Goal: Task Accomplishment & Management: Complete application form

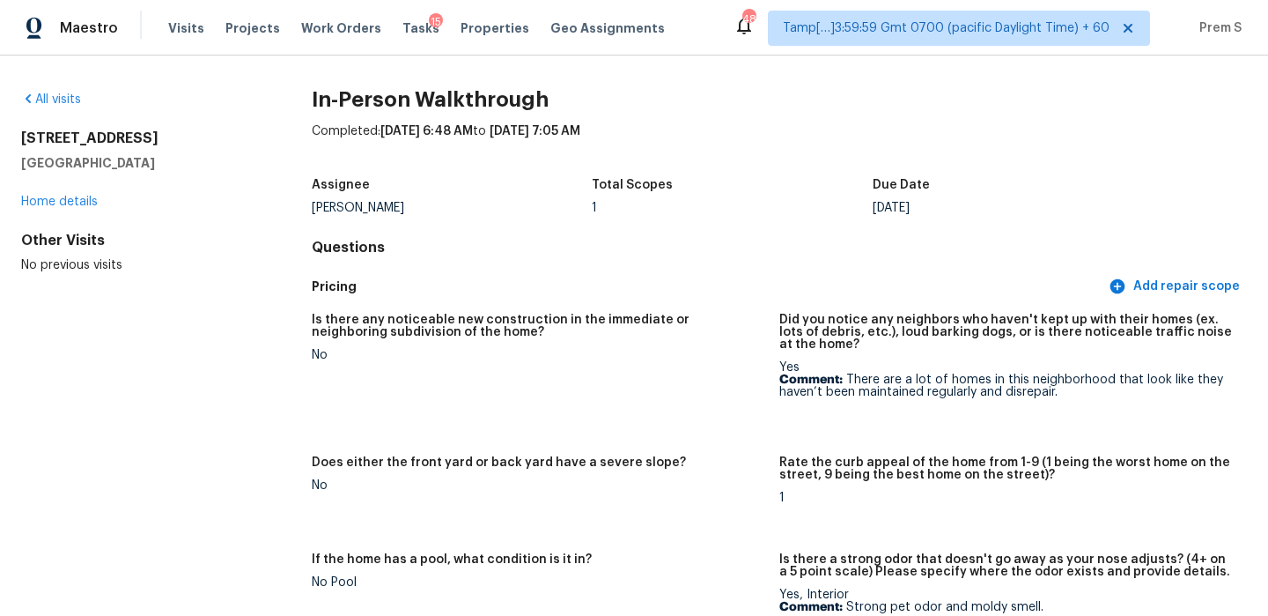
scroll to position [224, 0]
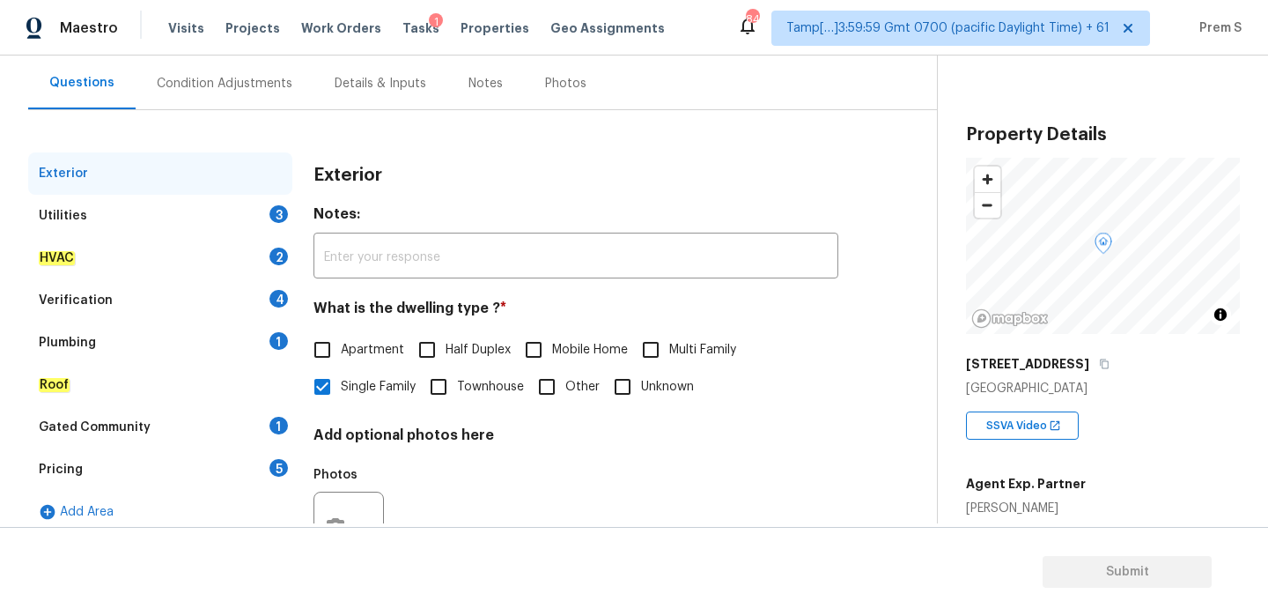
scroll to position [233, 0]
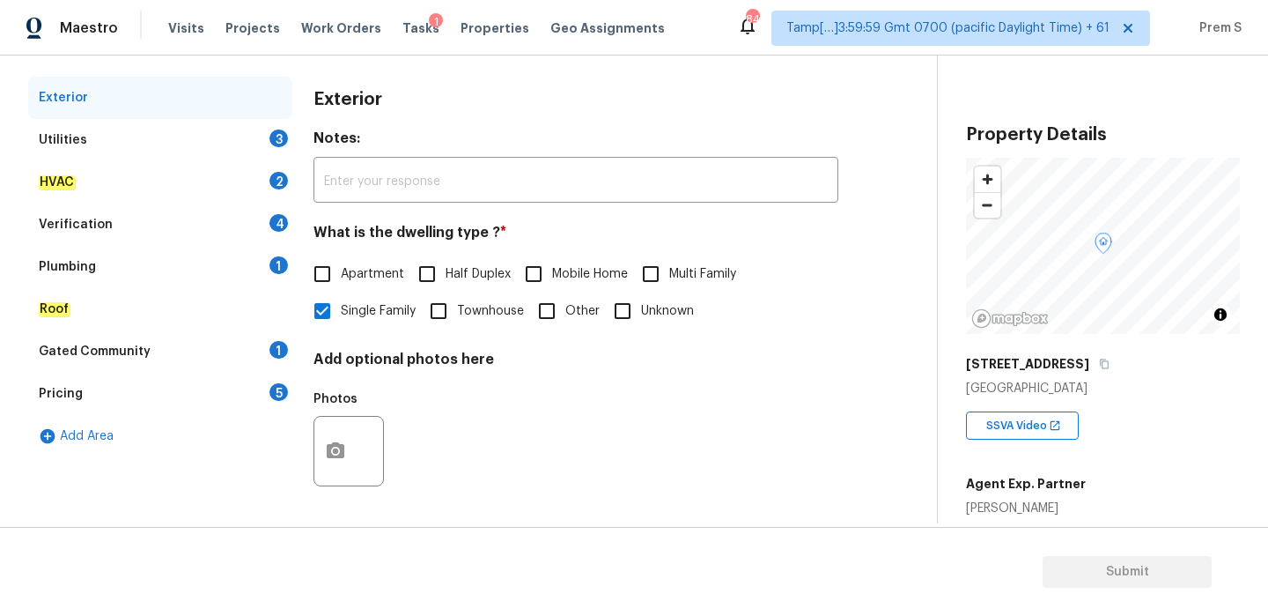
click at [288, 135] on div "Utilities 3" at bounding box center [160, 140] width 264 height 42
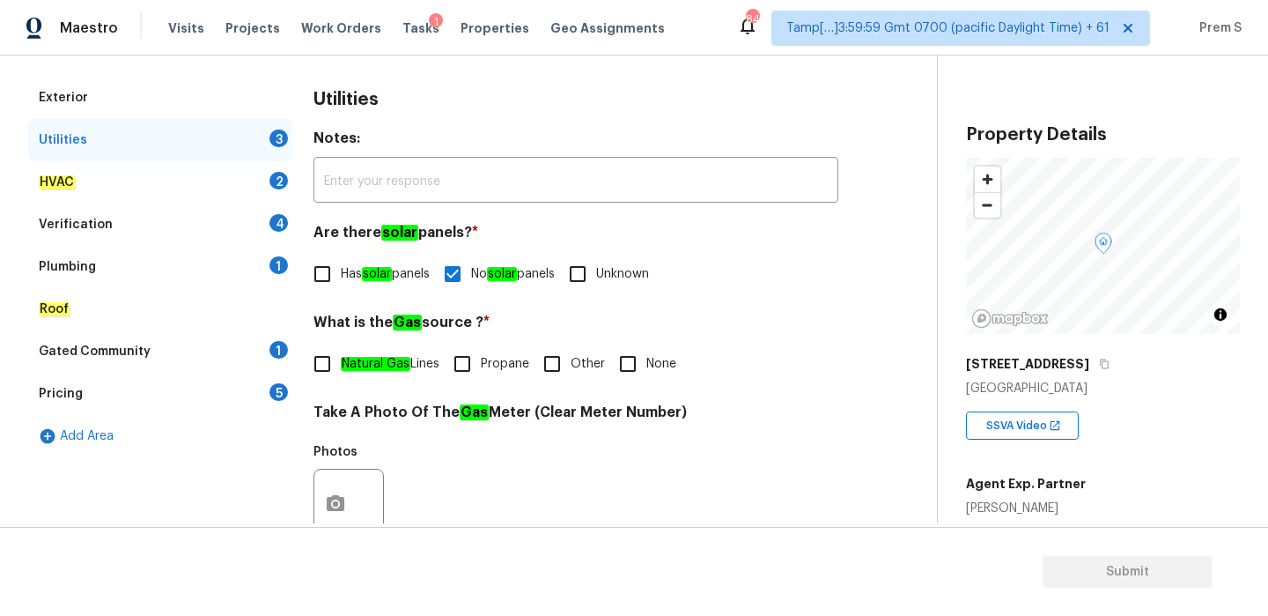
click at [396, 370] on em "Natural Gas" at bounding box center [376, 364] width 70 height 14
click at [341, 370] on input "Natural Gas Lines" at bounding box center [322, 363] width 37 height 37
checkbox input "true"
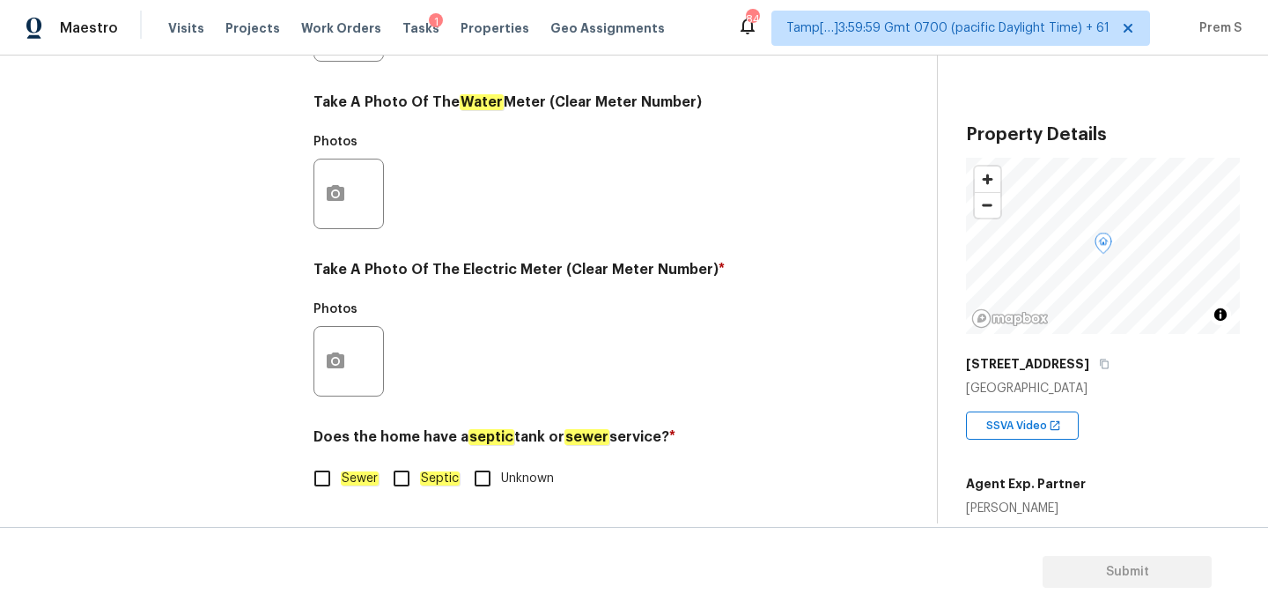
scroll to position [710, 0]
click at [353, 493] on label "Sewer" at bounding box center [341, 478] width 75 height 37
click at [341, 493] on input "Sewer" at bounding box center [322, 478] width 37 height 37
checkbox input "true"
click at [332, 370] on icon "button" at bounding box center [335, 361] width 21 height 21
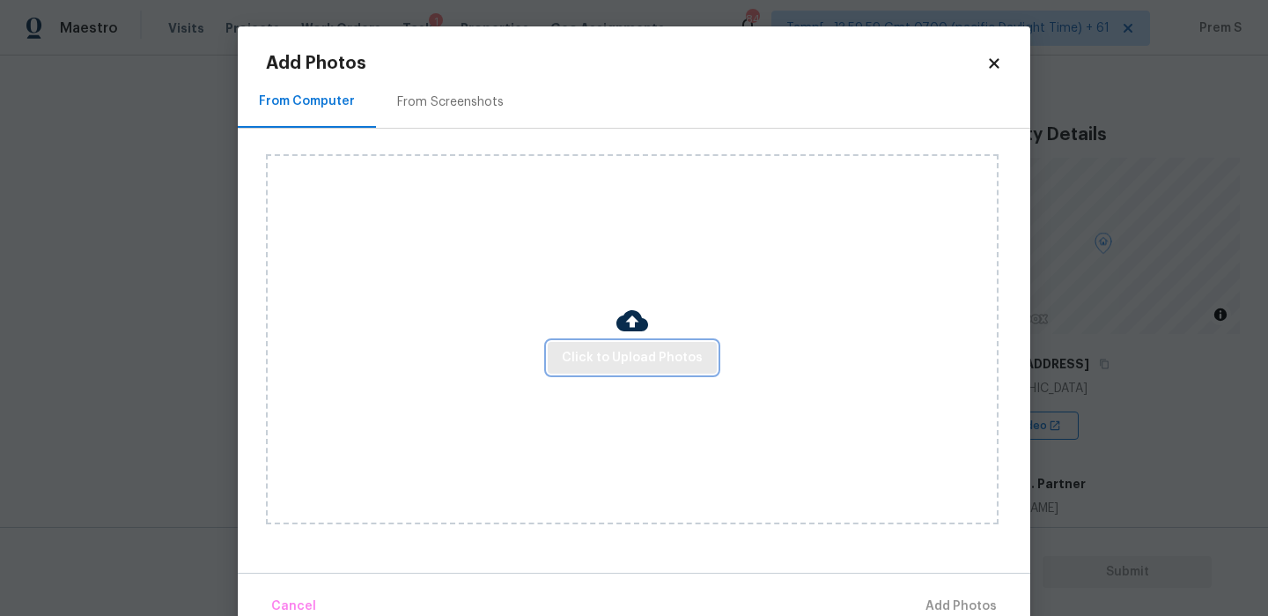
click at [616, 357] on span "Click to Upload Photos" at bounding box center [632, 358] width 141 height 22
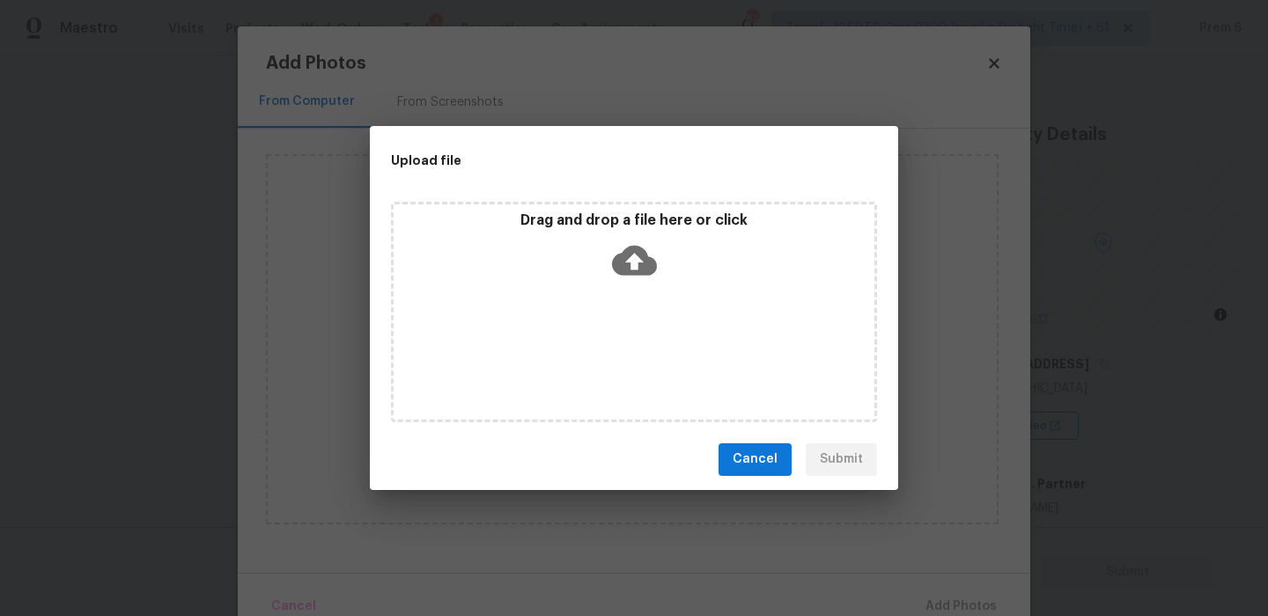
click at [626, 252] on icon at bounding box center [634, 260] width 45 height 30
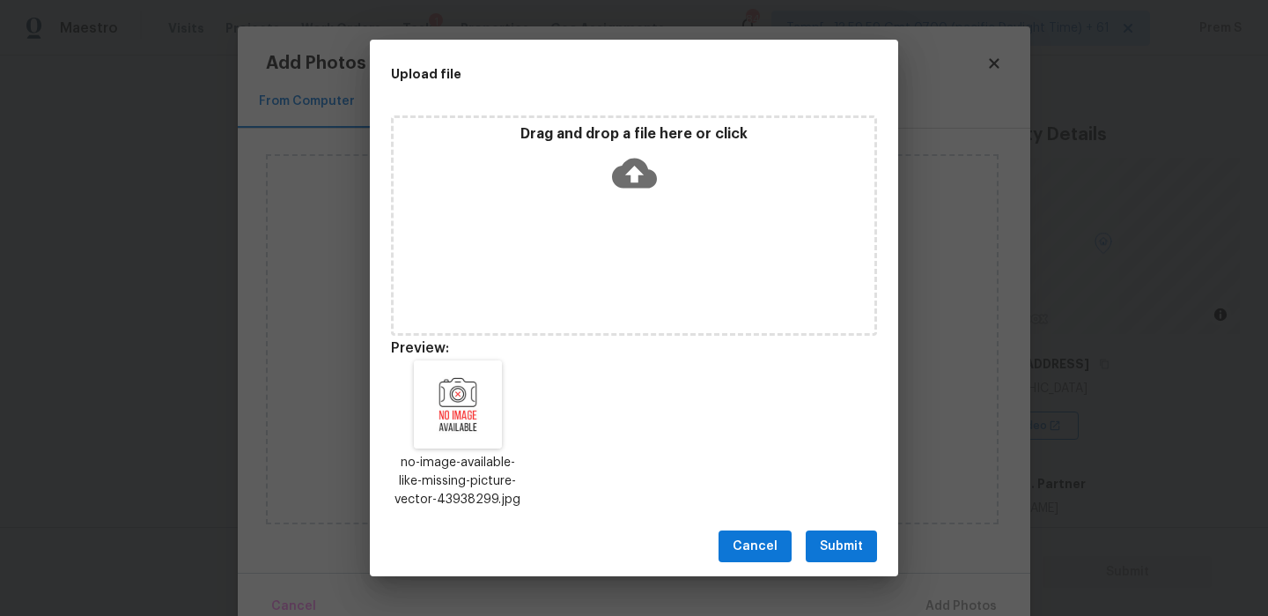
click at [831, 550] on span "Submit" at bounding box center [841, 546] width 43 height 22
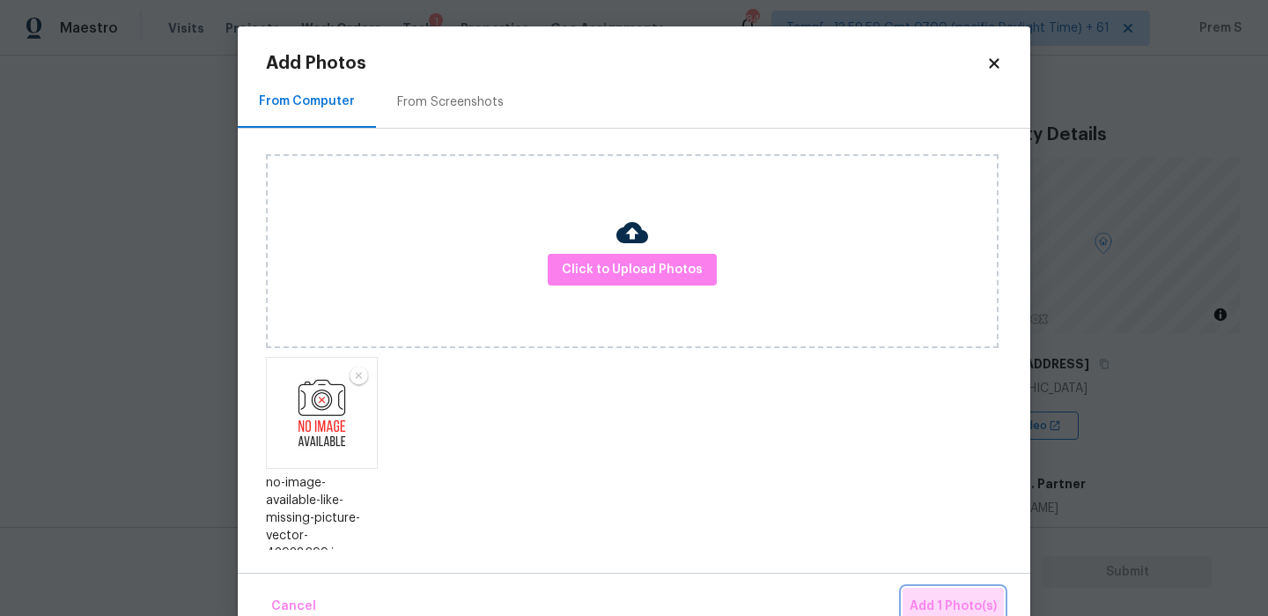
click at [952, 592] on button "Add 1 Photo(s)" at bounding box center [953, 606] width 101 height 38
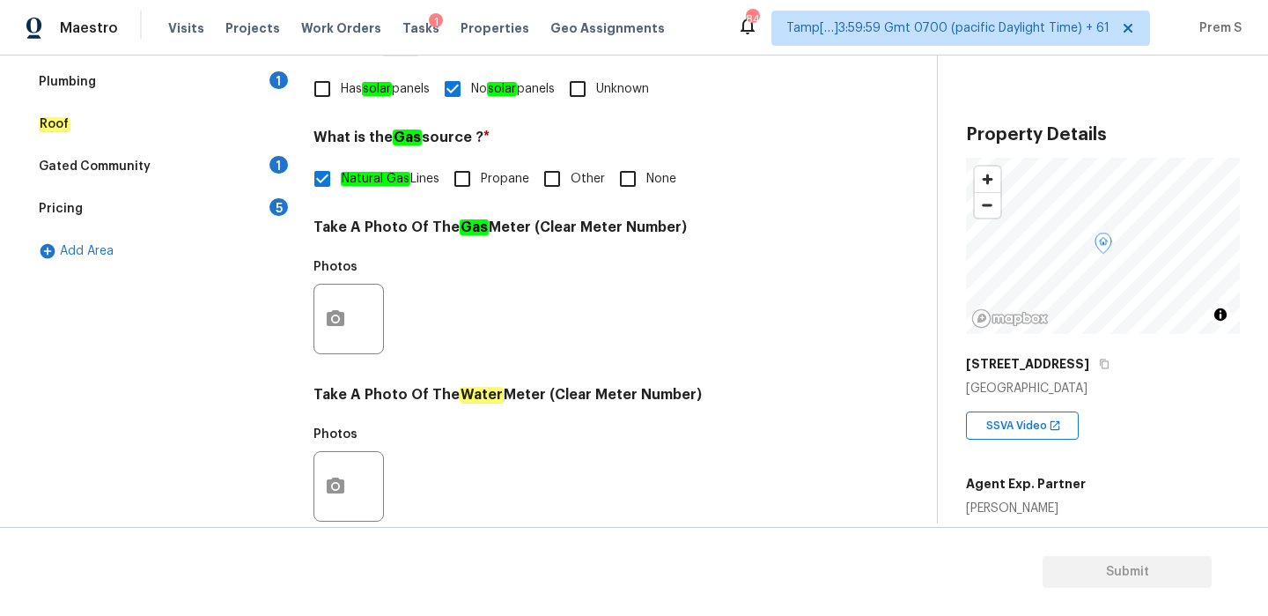
scroll to position [297, 0]
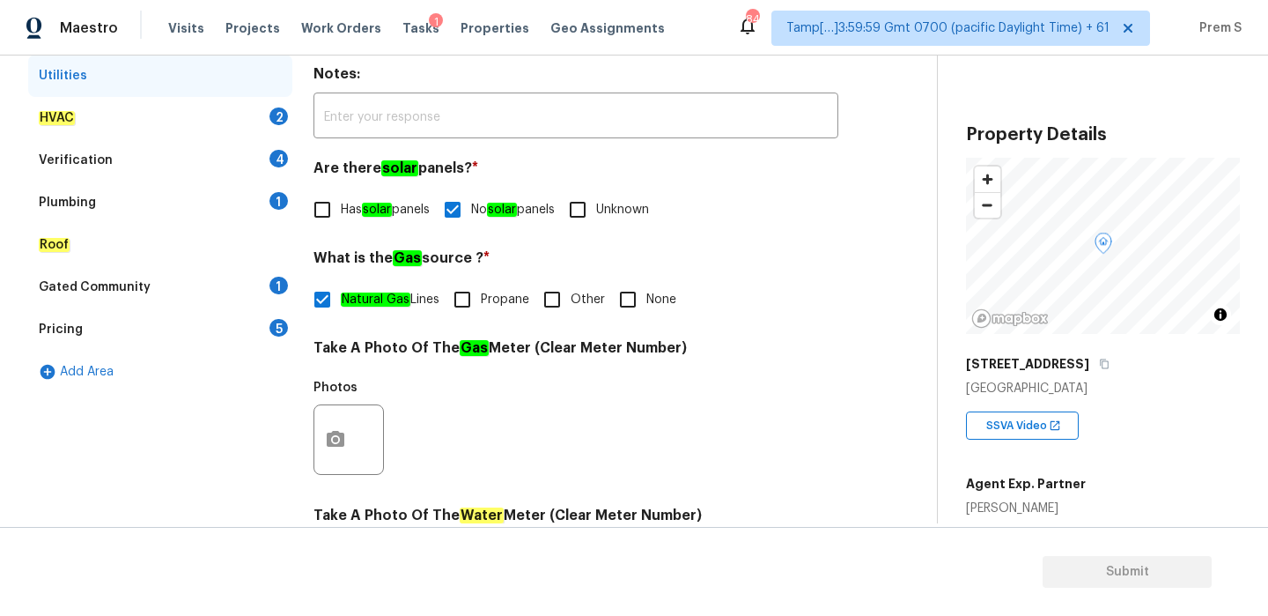
click at [272, 127] on div "HVAC 2" at bounding box center [160, 118] width 264 height 42
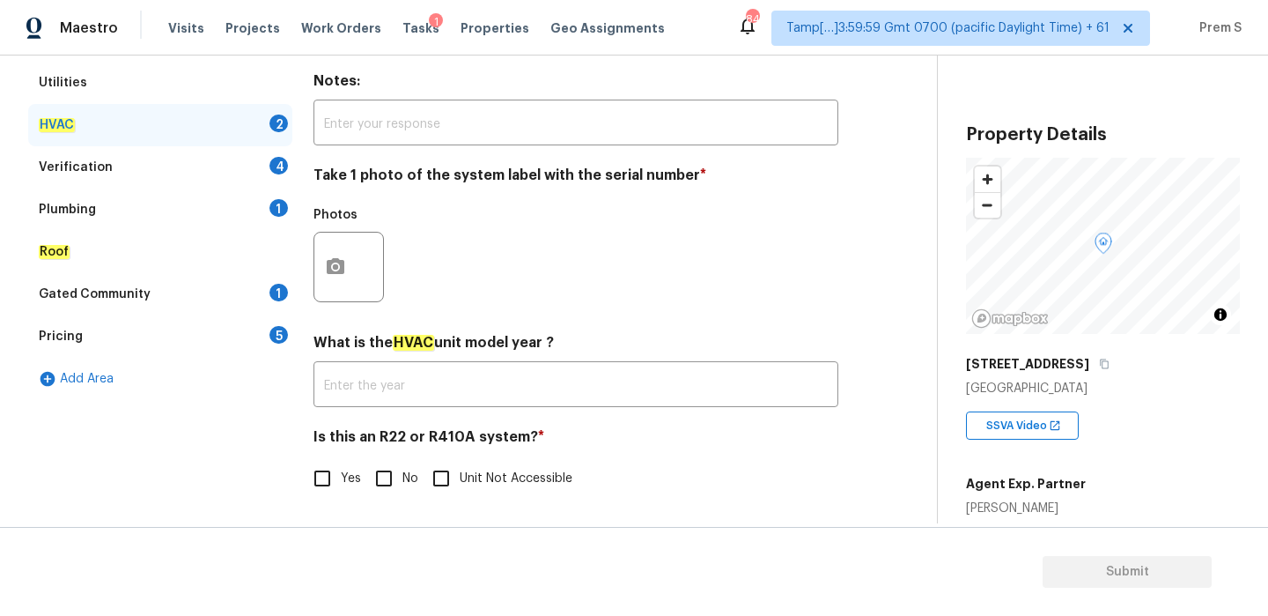
click at [377, 491] on input "No" at bounding box center [384, 478] width 37 height 37
checkbox input "true"
click at [362, 277] on div at bounding box center [349, 267] width 70 height 70
click at [333, 268] on icon "button" at bounding box center [335, 266] width 21 height 21
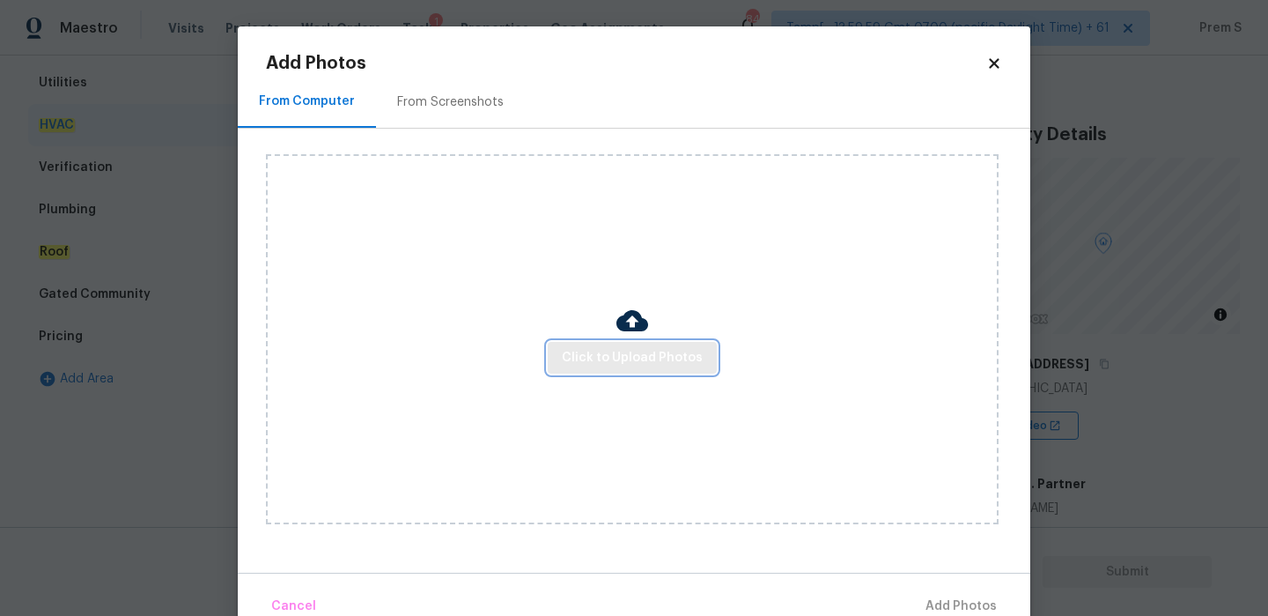
click at [578, 344] on button "Click to Upload Photos" at bounding box center [632, 358] width 169 height 33
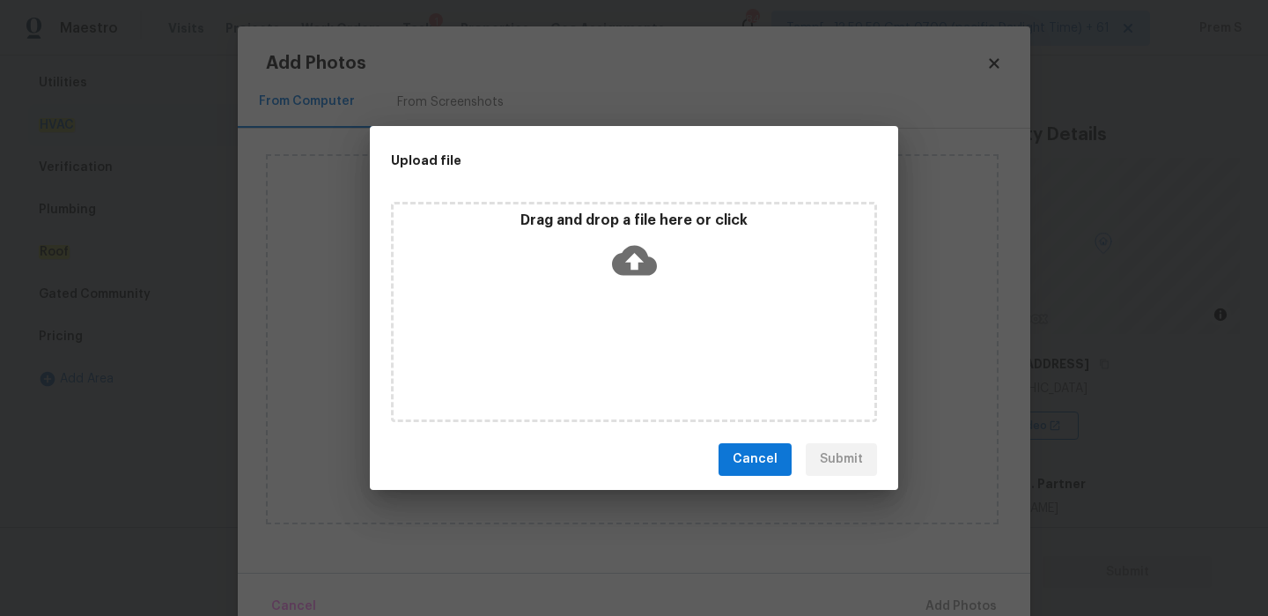
click at [630, 262] on icon at bounding box center [634, 260] width 45 height 30
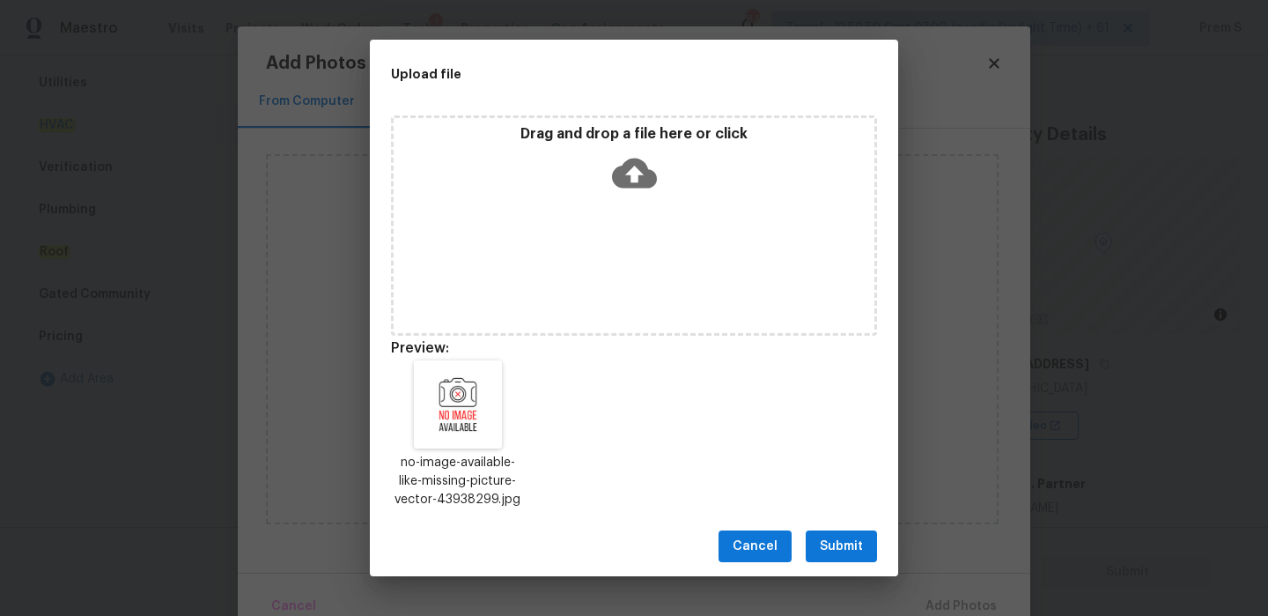
click at [819, 543] on button "Submit" at bounding box center [841, 546] width 71 height 33
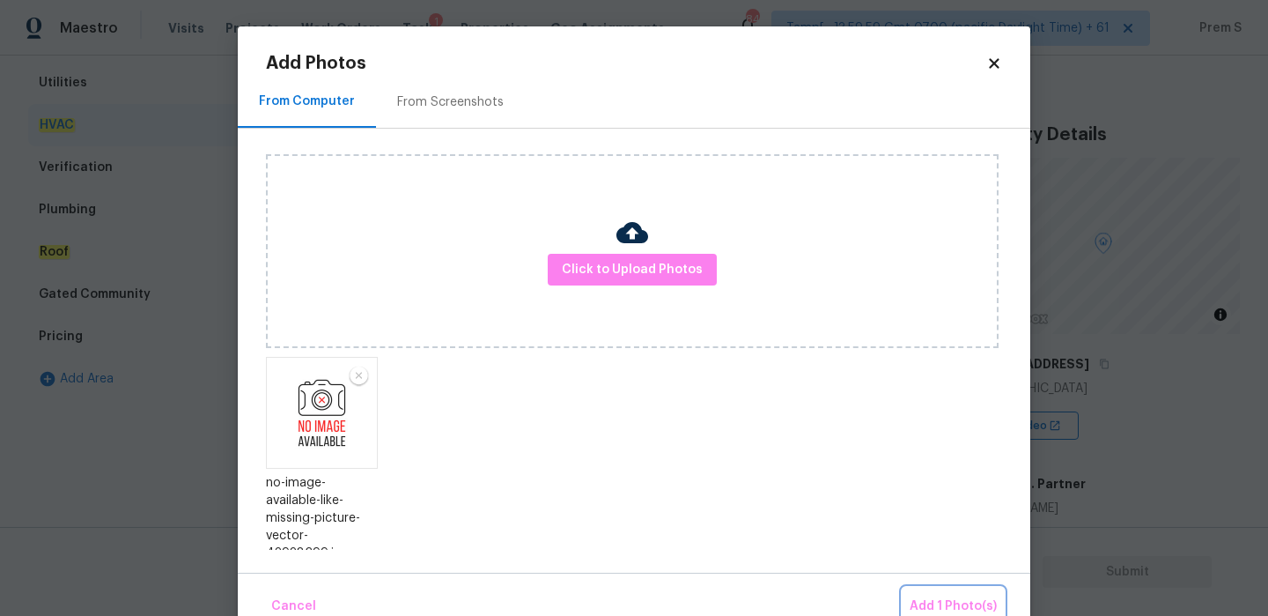
click at [915, 587] on button "Add 1 Photo(s)" at bounding box center [953, 606] width 101 height 38
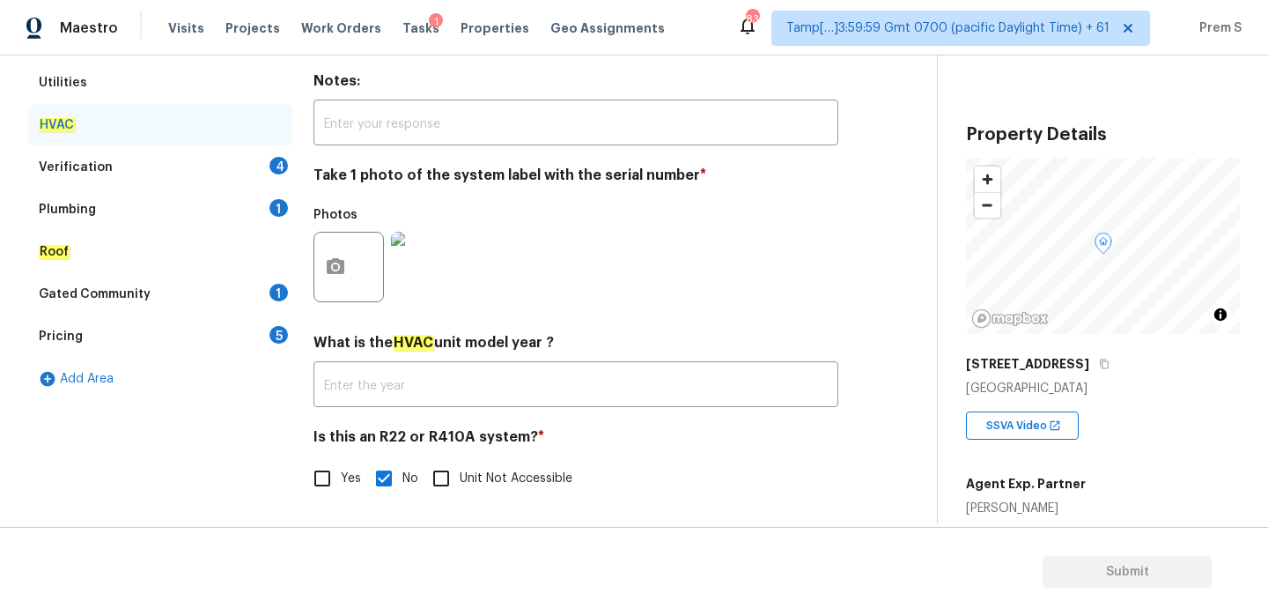
click at [270, 173] on div "Verification 4" at bounding box center [160, 167] width 264 height 42
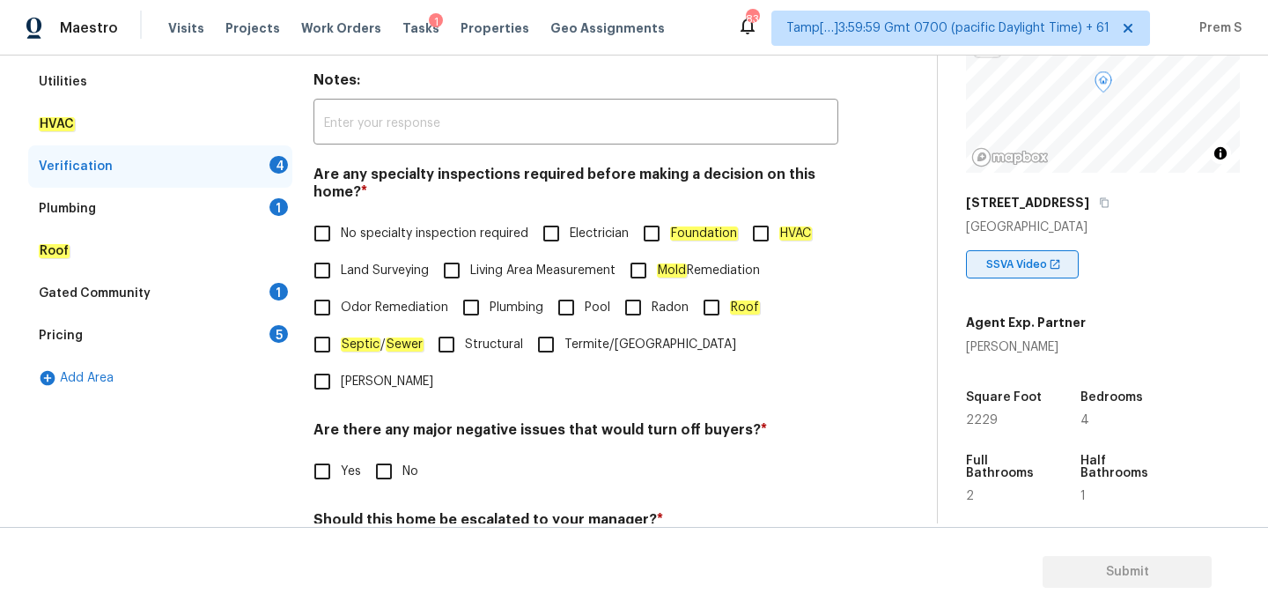
scroll to position [445, 0]
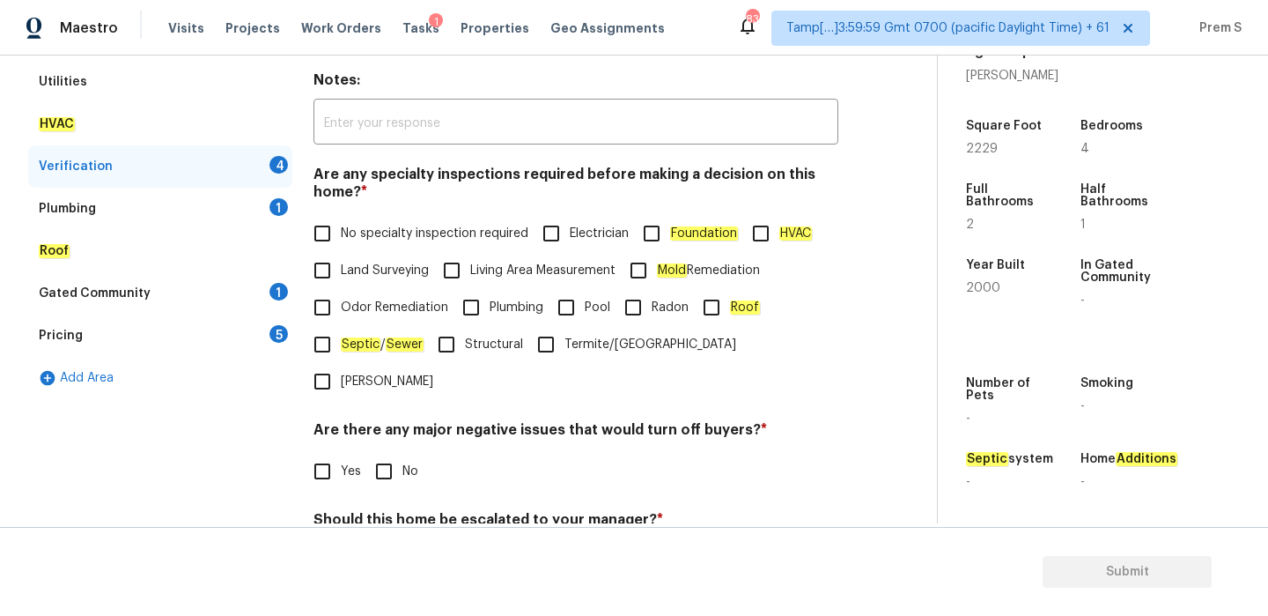
click at [359, 226] on span "No specialty inspection required" at bounding box center [435, 234] width 188 height 18
click at [341, 226] on input "No specialty inspection required" at bounding box center [322, 233] width 37 height 37
checkbox input "true"
click at [386, 453] on input "No" at bounding box center [384, 471] width 37 height 37
checkbox input "true"
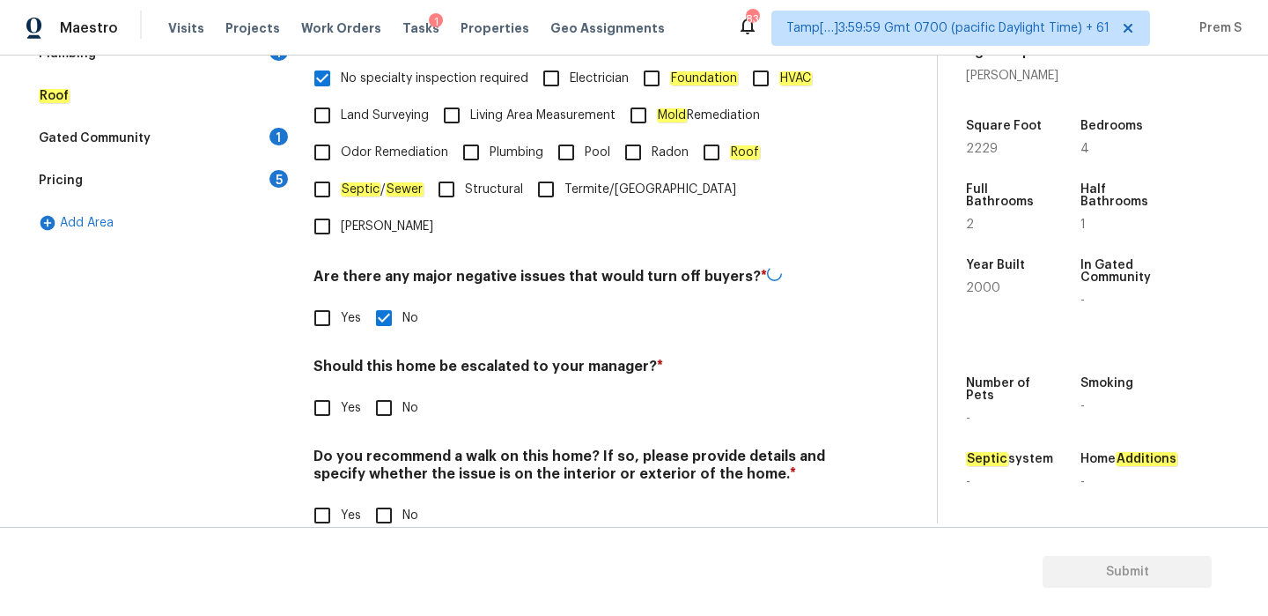
scroll to position [444, 0]
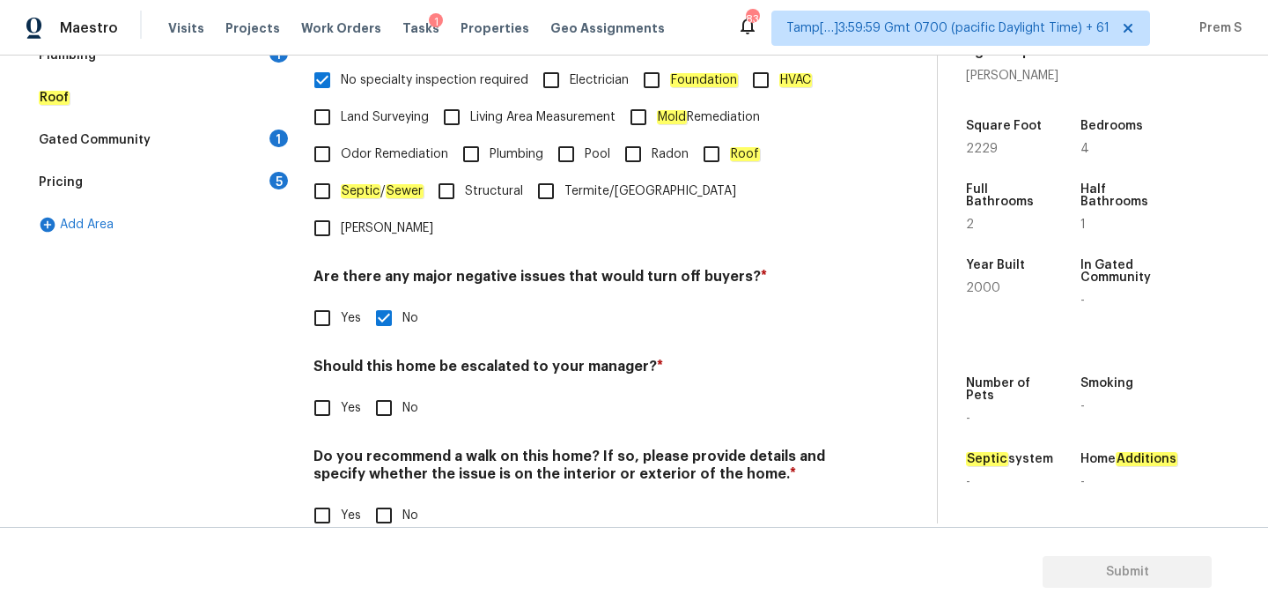
click at [383, 389] on input "No" at bounding box center [384, 407] width 37 height 37
checkbox input "true"
click at [391, 497] on input "No" at bounding box center [384, 515] width 37 height 37
checkbox input "true"
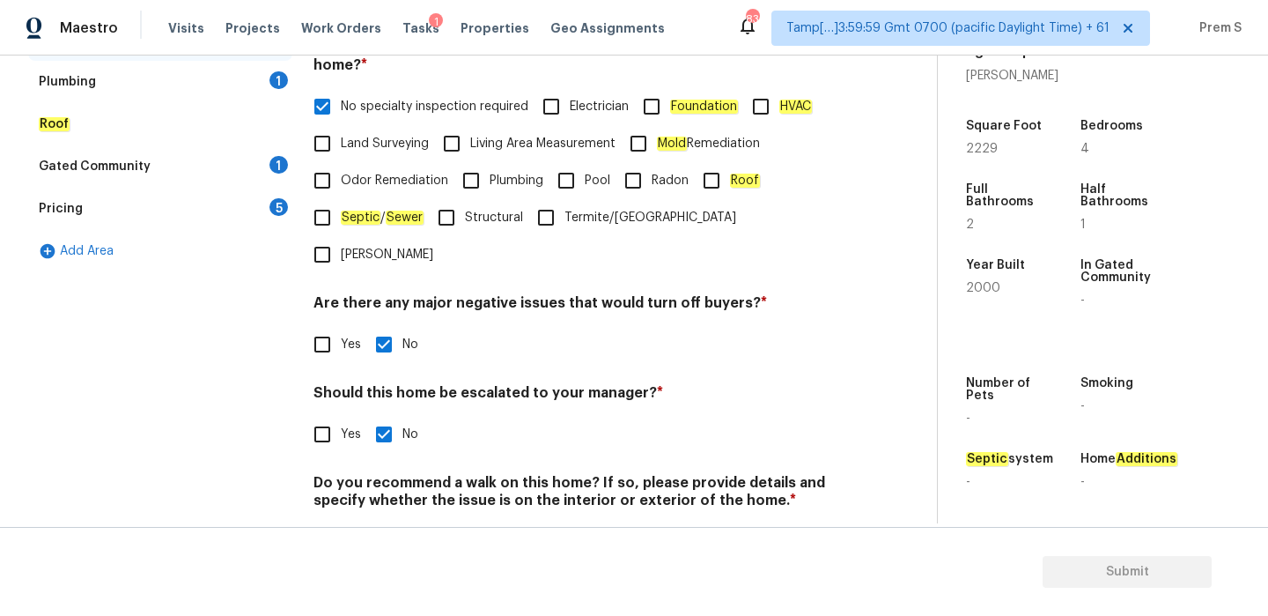
click at [270, 78] on div "1" at bounding box center [279, 80] width 18 height 18
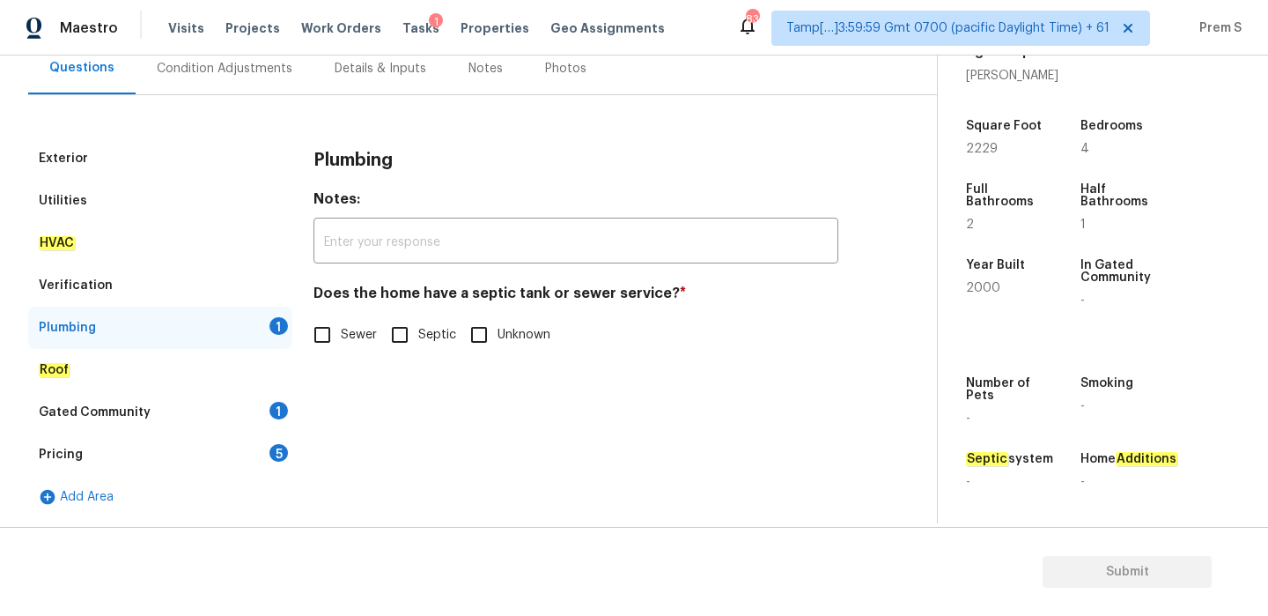
scroll to position [172, 0]
click at [356, 340] on em "Sewer" at bounding box center [360, 335] width 38 height 14
click at [341, 340] on input "Sewer" at bounding box center [322, 334] width 37 height 37
checkbox input "true"
click at [275, 399] on div "Gated Community 1" at bounding box center [160, 412] width 264 height 42
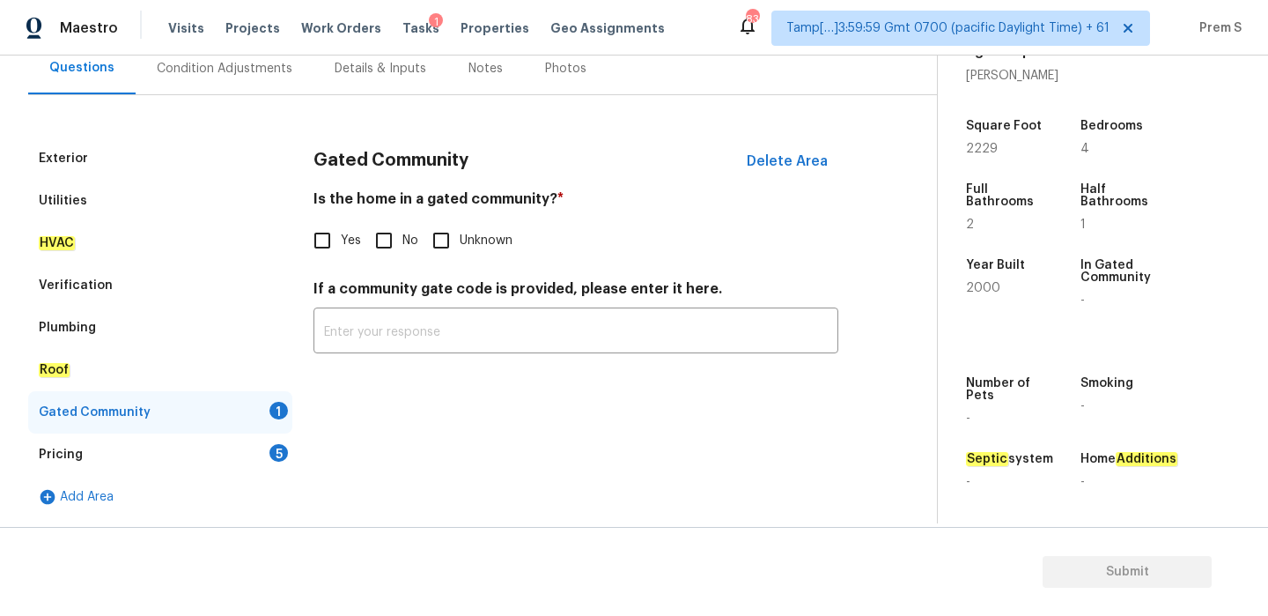
click at [395, 247] on input "No" at bounding box center [384, 240] width 37 height 37
checkbox input "true"
click at [292, 455] on div "Pricing 5" at bounding box center [160, 454] width 264 height 42
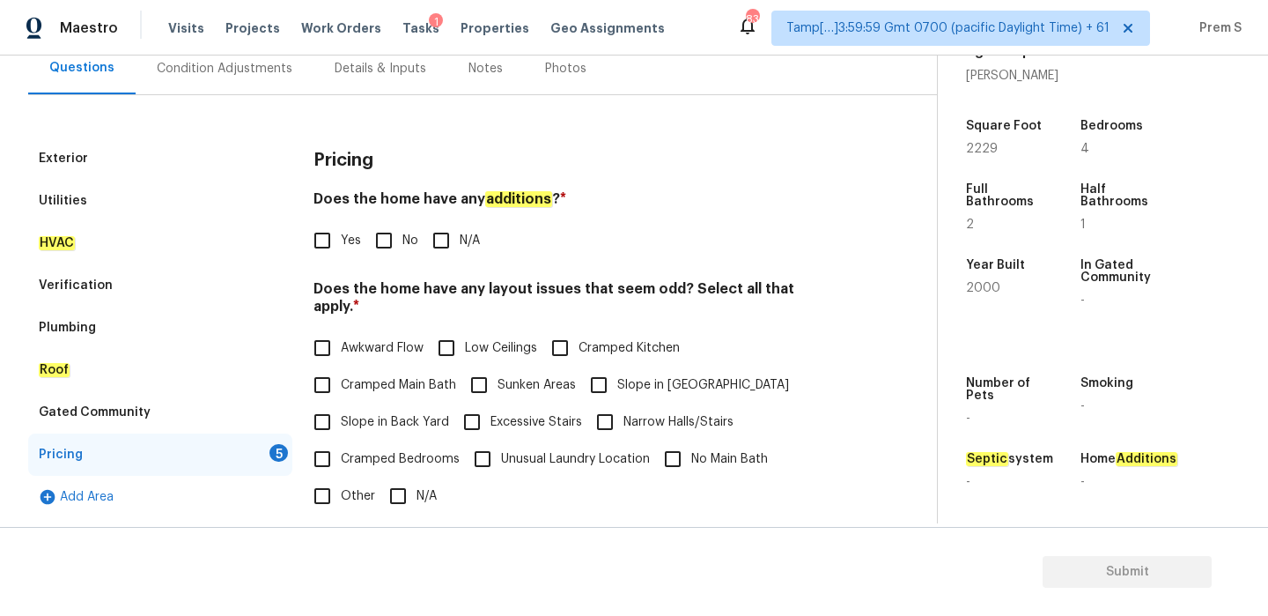
click at [396, 240] on input "No" at bounding box center [384, 240] width 37 height 37
checkbox input "true"
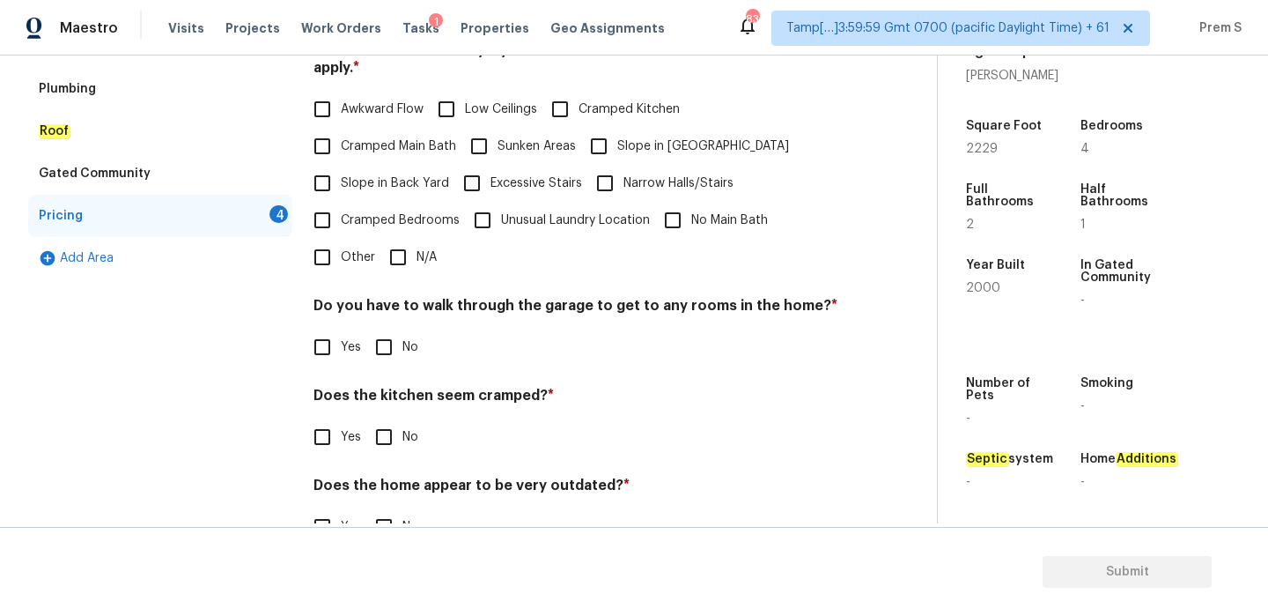
click at [402, 256] on input "N/A" at bounding box center [398, 257] width 37 height 37
checkbox input "true"
click at [390, 337] on input "No" at bounding box center [384, 348] width 37 height 37
checkbox input "true"
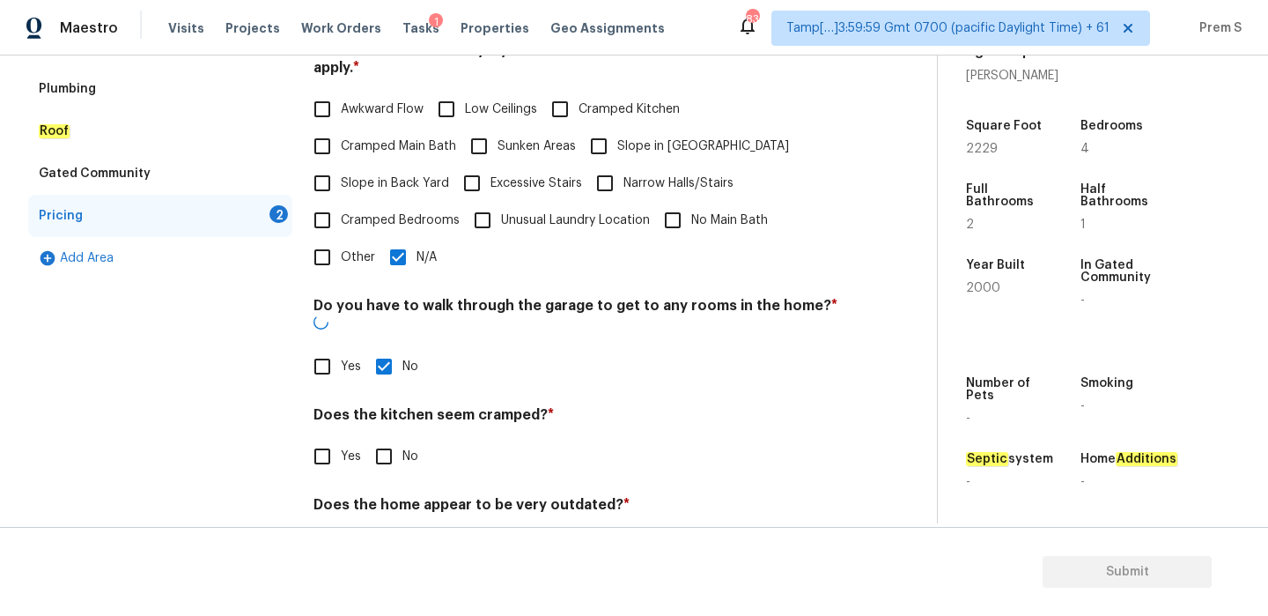
click at [395, 438] on input "No" at bounding box center [384, 456] width 37 height 37
checkbox input "true"
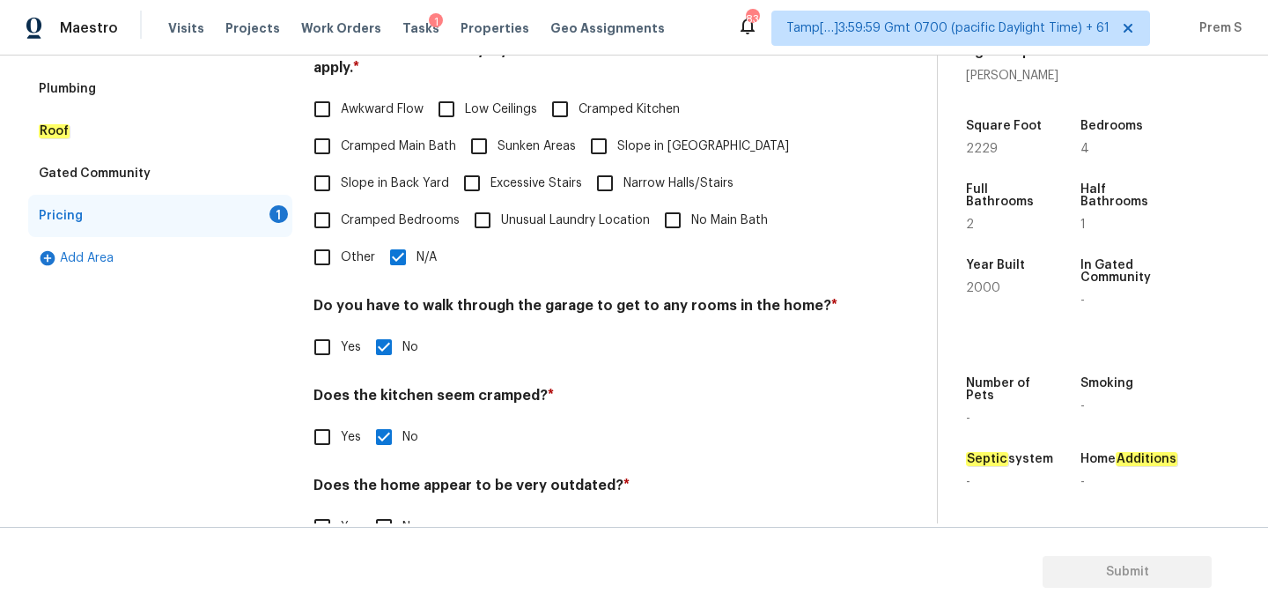
click at [398, 486] on div "Does the home appear to be very outdated? * Yes No" at bounding box center [576, 510] width 525 height 69
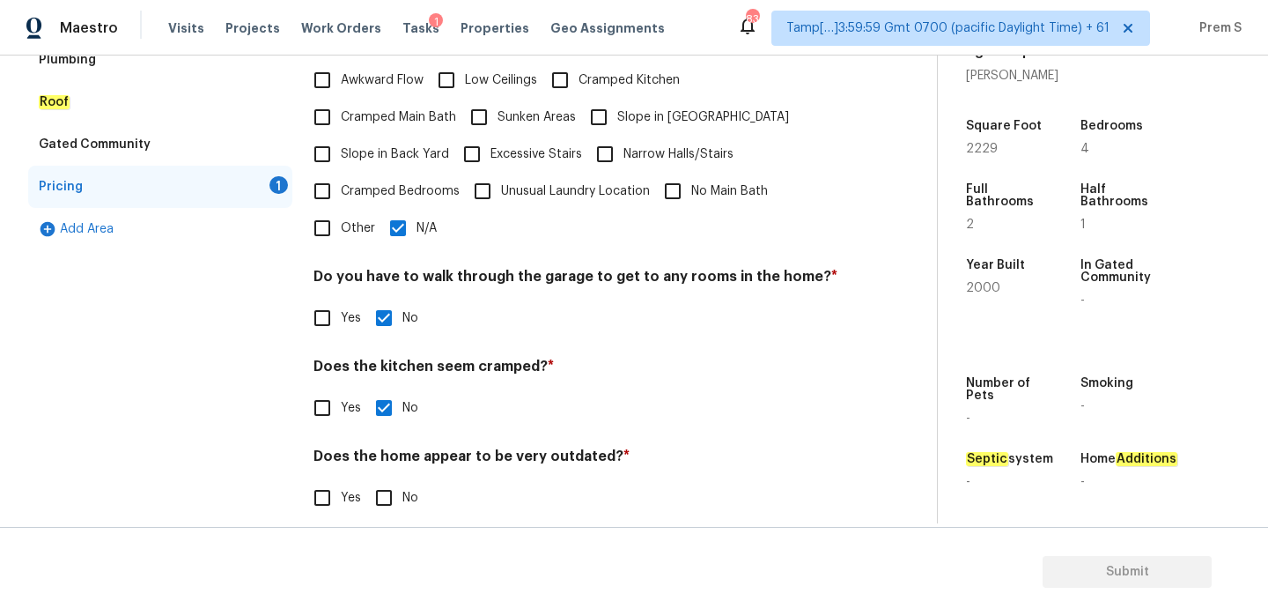
scroll to position [441, 0]
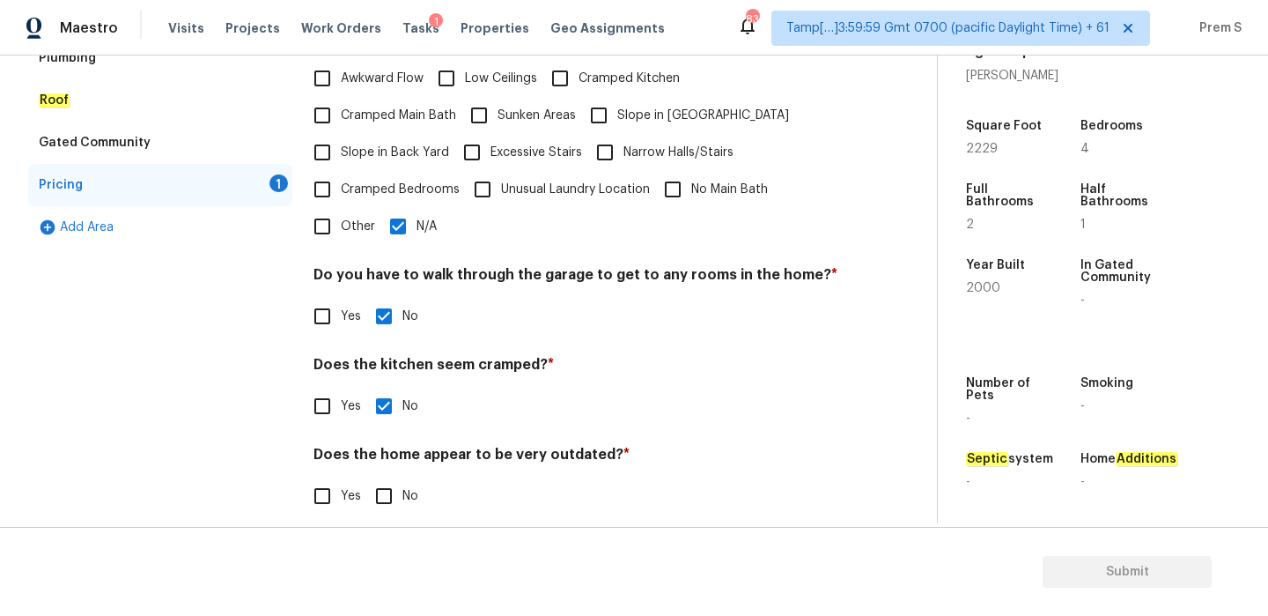
click at [388, 487] on input "No" at bounding box center [384, 495] width 37 height 37
checkbox input "true"
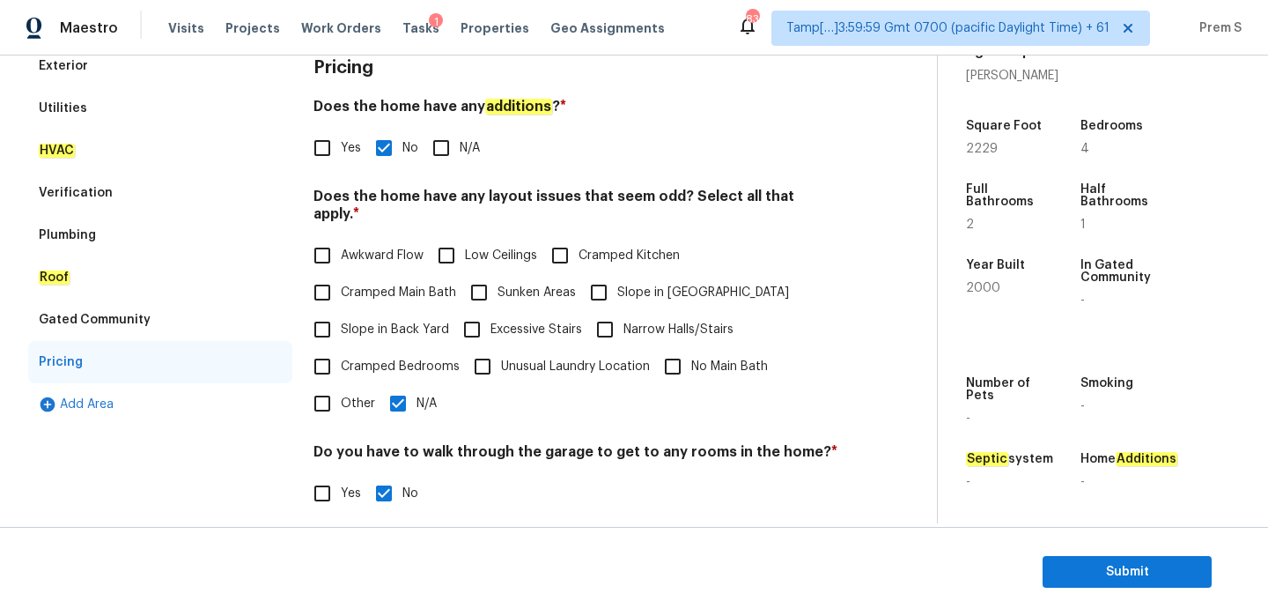
scroll to position [90, 0]
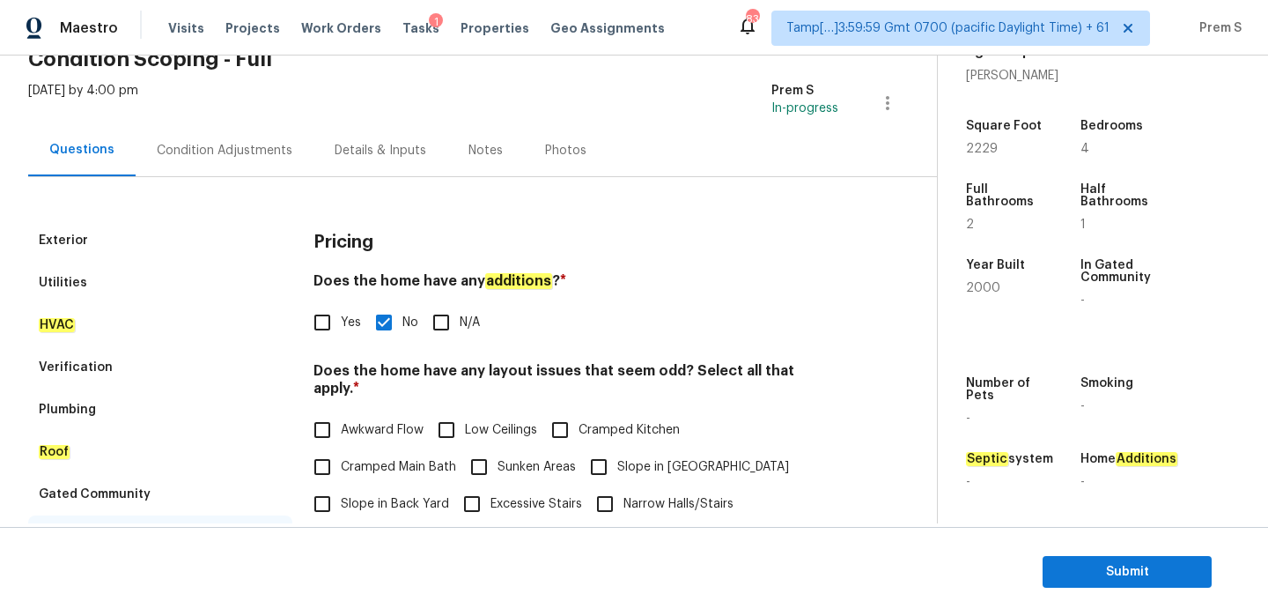
click at [248, 150] on div "Condition Adjustments" at bounding box center [225, 151] width 136 height 18
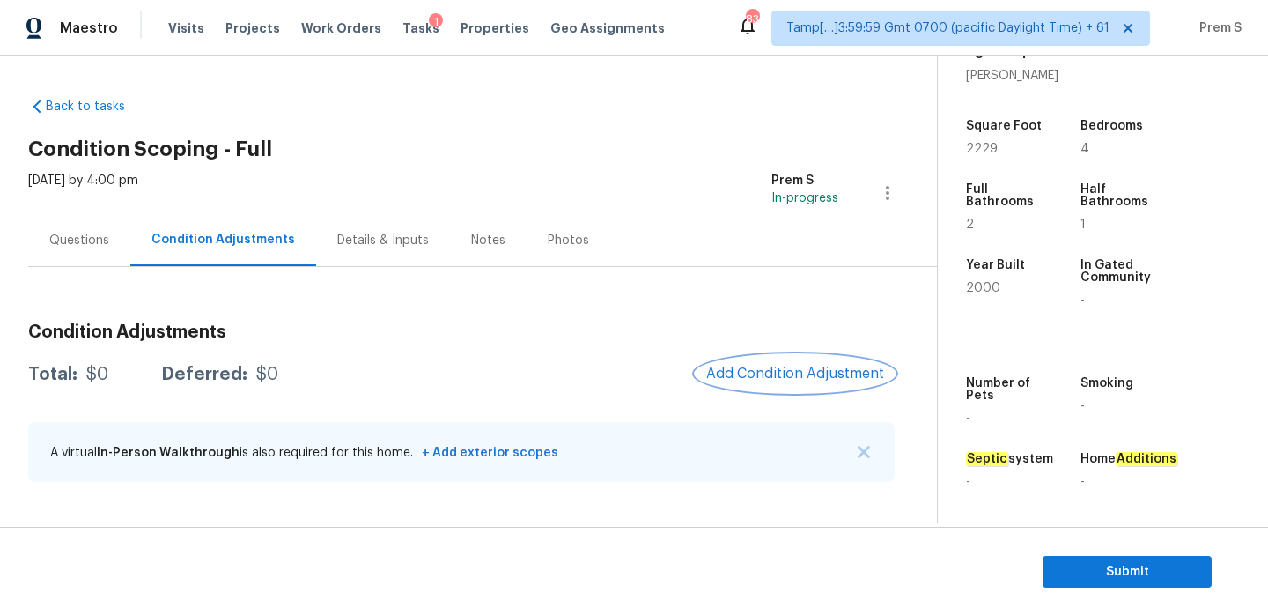
click at [794, 381] on button "Add Condition Adjustment" at bounding box center [795, 373] width 199 height 37
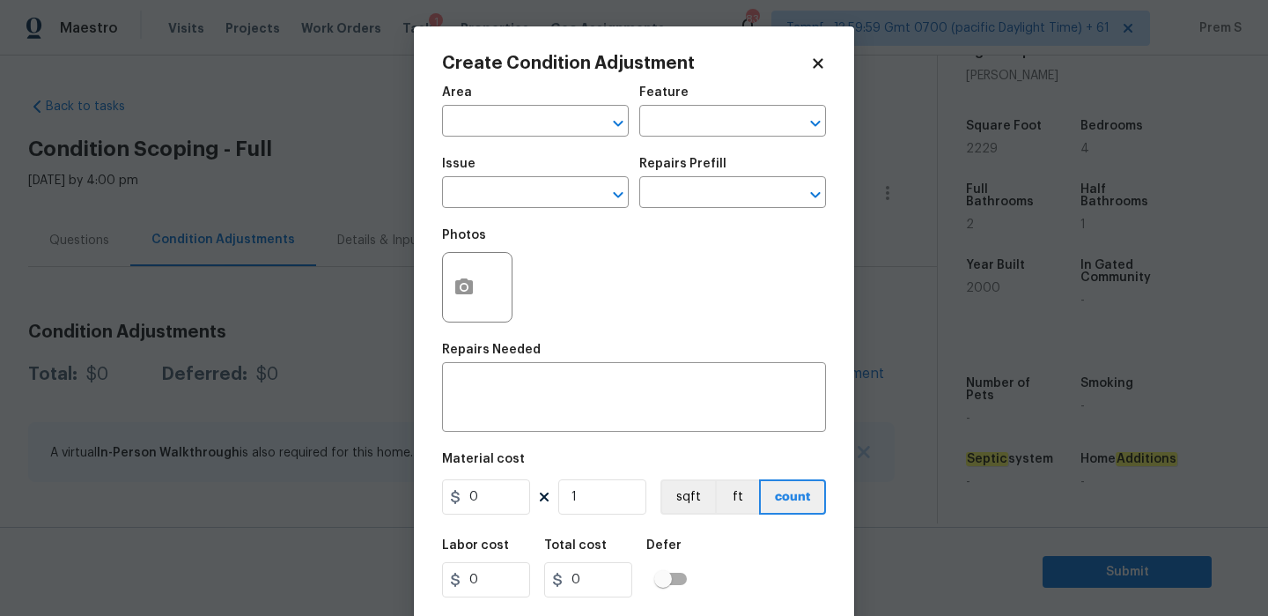
click at [943, 352] on body "Maestro Visits Projects Work Orders Tasks 1 Properties Geo Assignments 834 Tamp…" at bounding box center [634, 308] width 1268 height 616
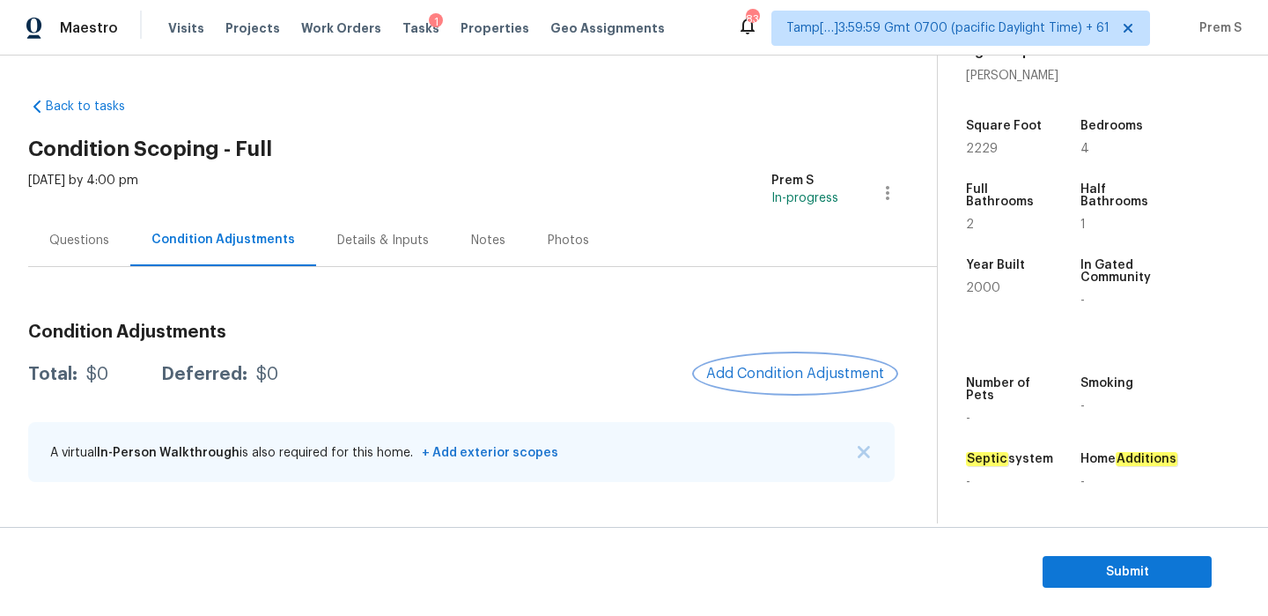
click at [810, 367] on span "Add Condition Adjustment" at bounding box center [795, 374] width 178 height 16
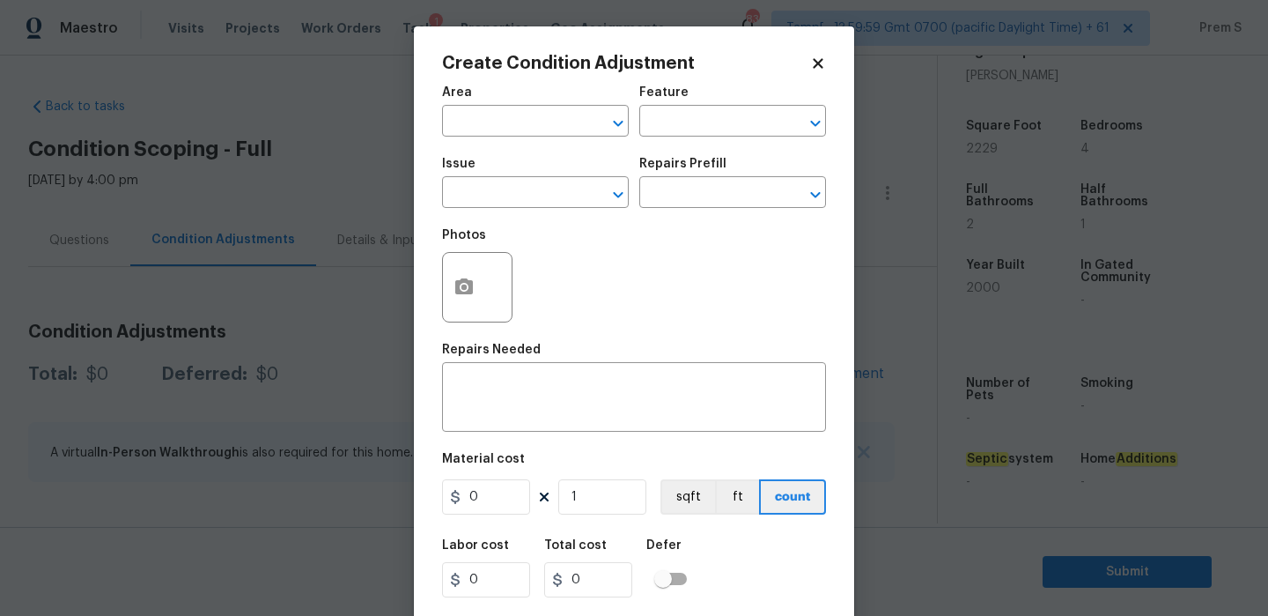
click at [486, 137] on span "Area ​" at bounding box center [535, 111] width 187 height 71
click at [518, 128] on input "text" at bounding box center [510, 122] width 137 height 27
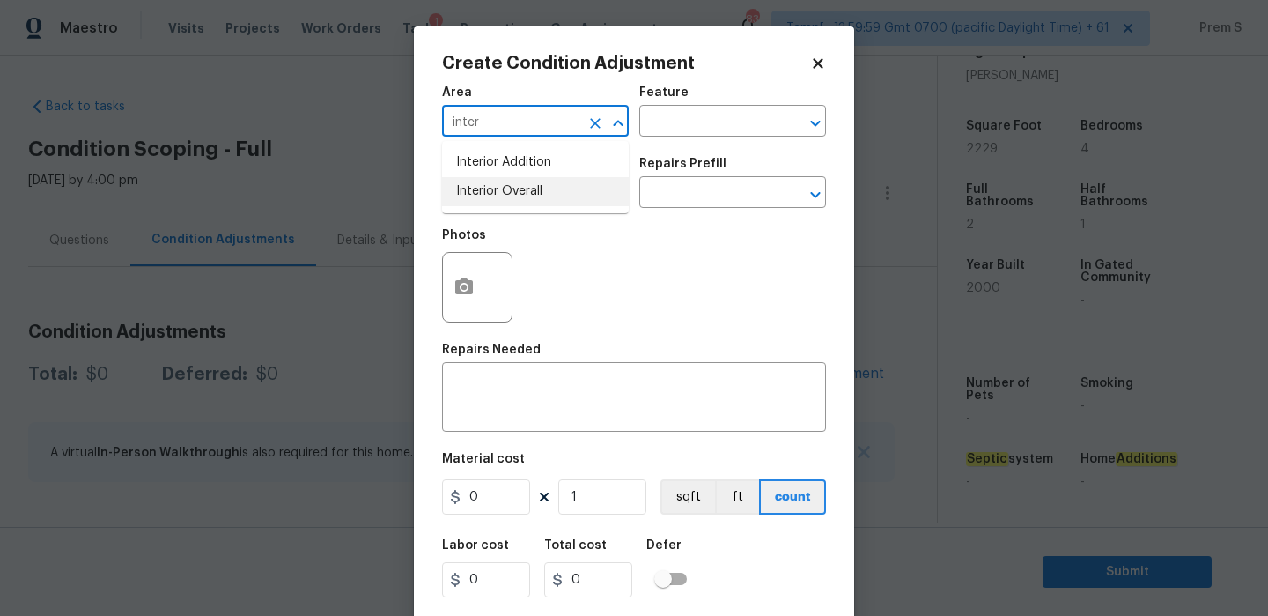
click at [518, 192] on li "Interior Overall" at bounding box center [535, 191] width 187 height 29
type input "Interior Overall"
click at [518, 192] on input "text" at bounding box center [510, 194] width 137 height 27
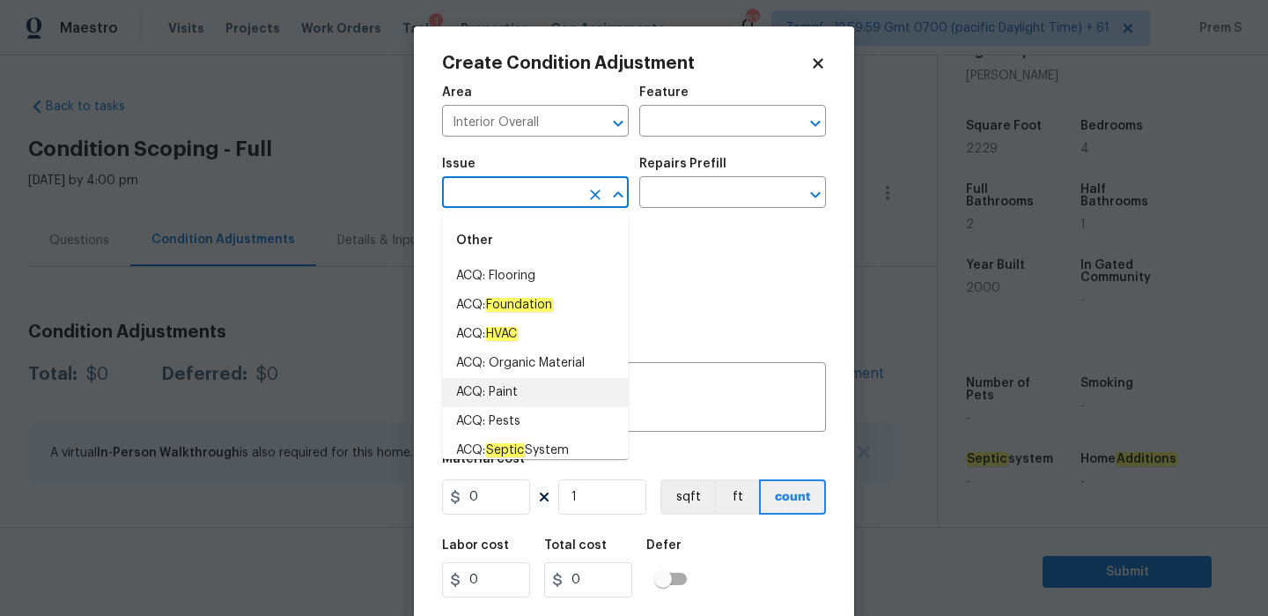
click at [568, 388] on li "ACQ: Paint" at bounding box center [535, 392] width 187 height 29
type input "ACQ: Paint"
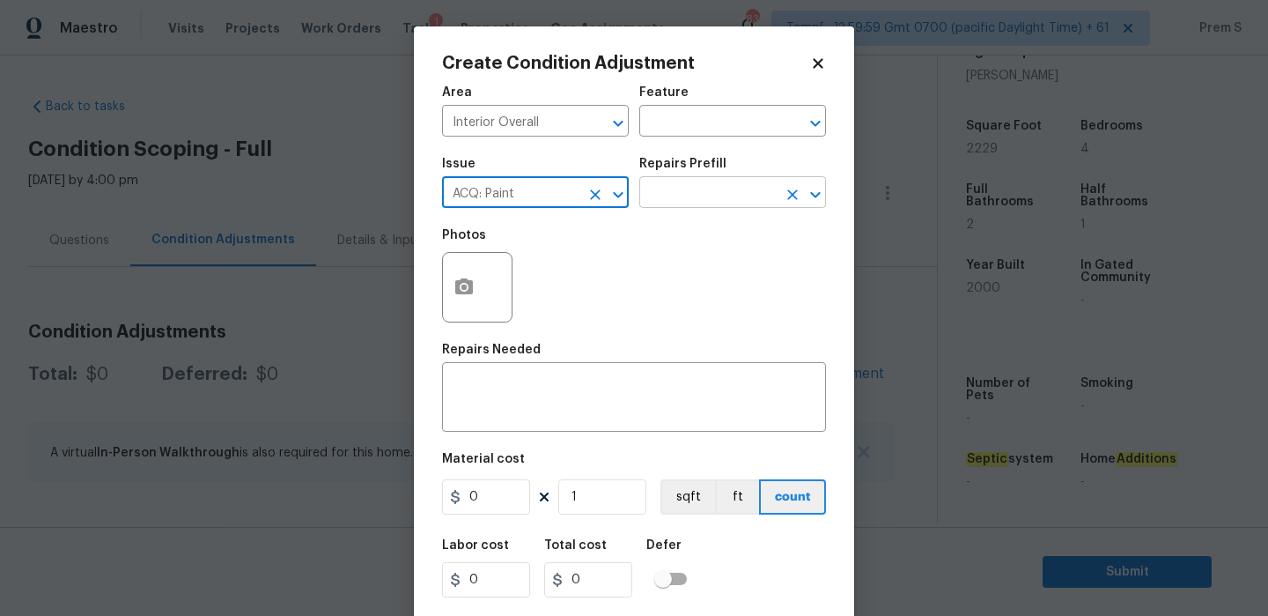
click at [731, 205] on input "text" at bounding box center [707, 194] width 137 height 27
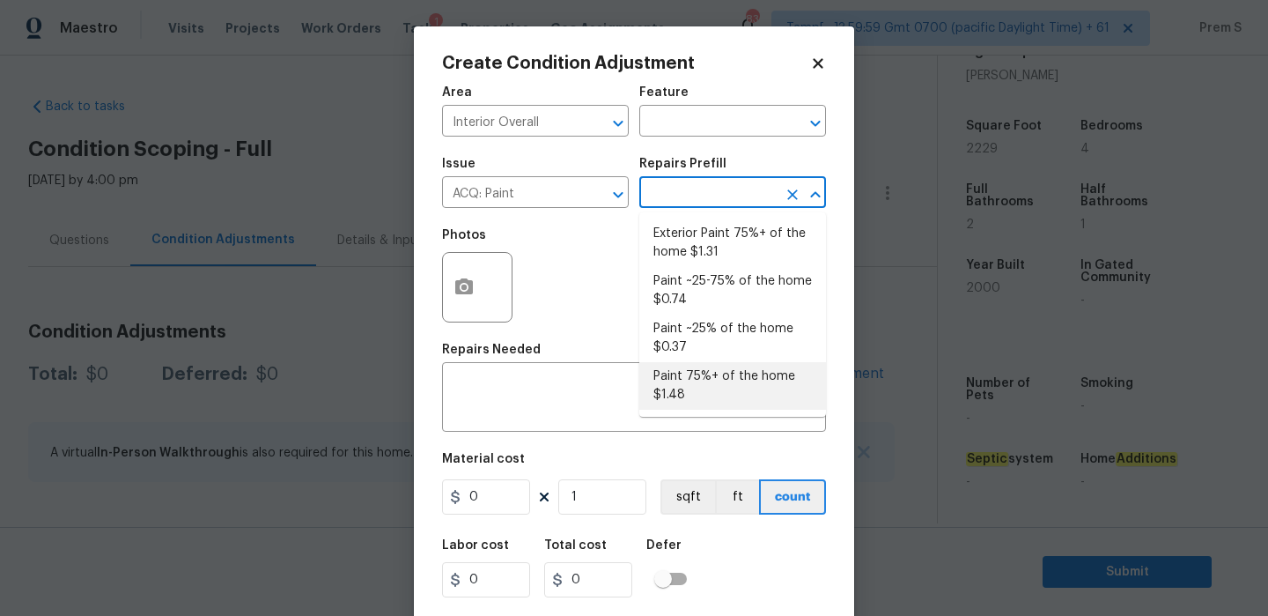
click at [711, 403] on li "Paint 75%+ of the home $1.48" at bounding box center [732, 386] width 187 height 48
type input "Acquisition"
type textarea "Acquisition Scope: 75%+ of the home will likely require interior paint"
type input "1.48"
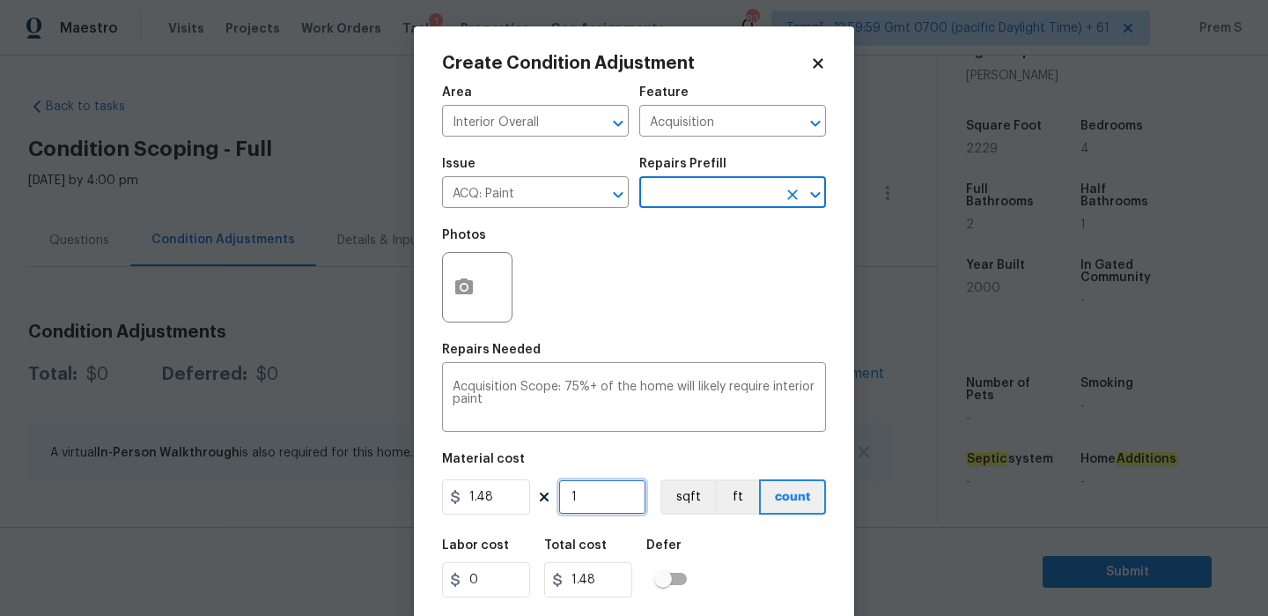
click at [615, 506] on input "1" at bounding box center [602, 496] width 88 height 35
type input "2"
type input "2.96"
type input "22"
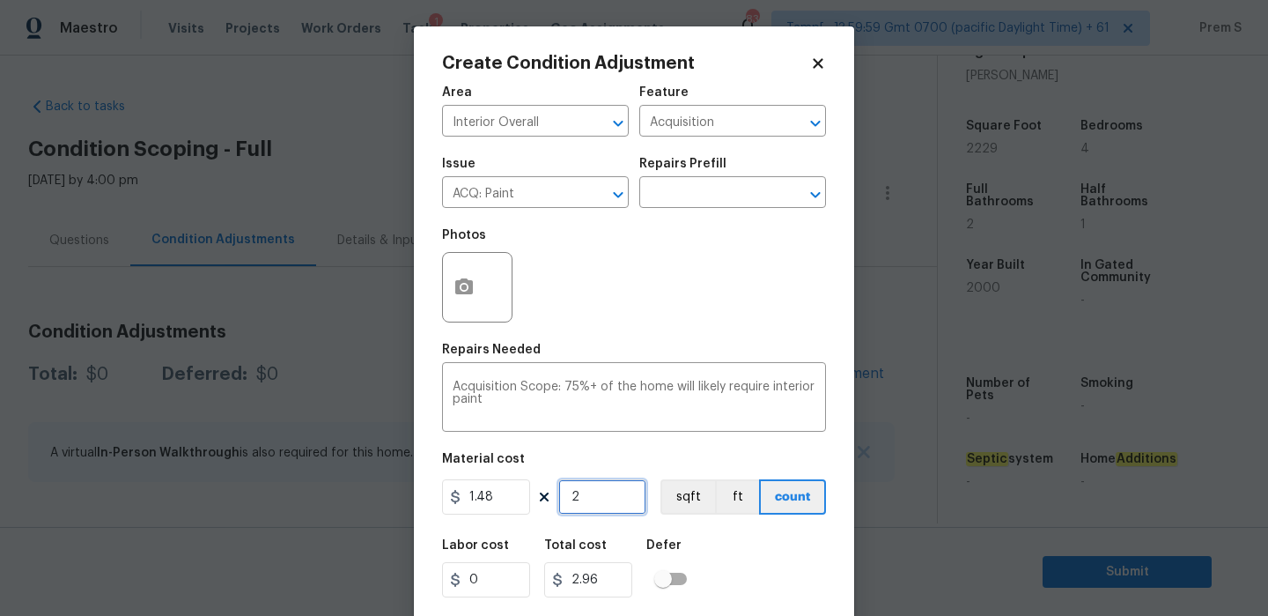
type input "32.56"
type input "222"
type input "328.56"
type input "2229"
type input "3298.92"
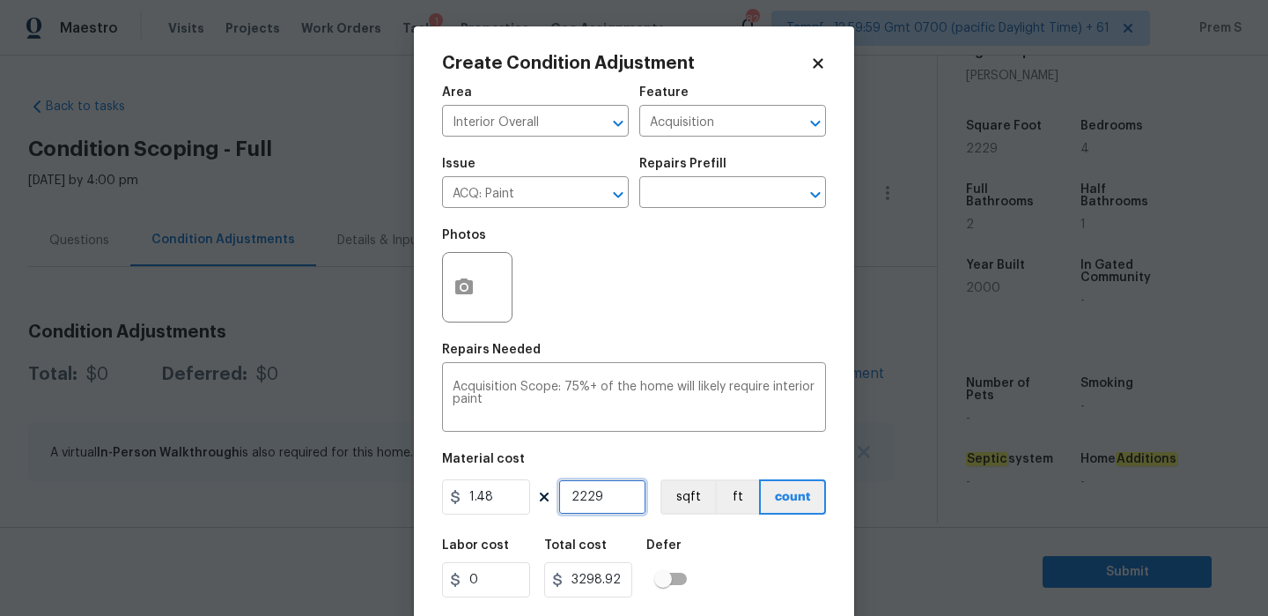
type input "2229"
click at [468, 286] on icon "button" at bounding box center [464, 286] width 18 height 16
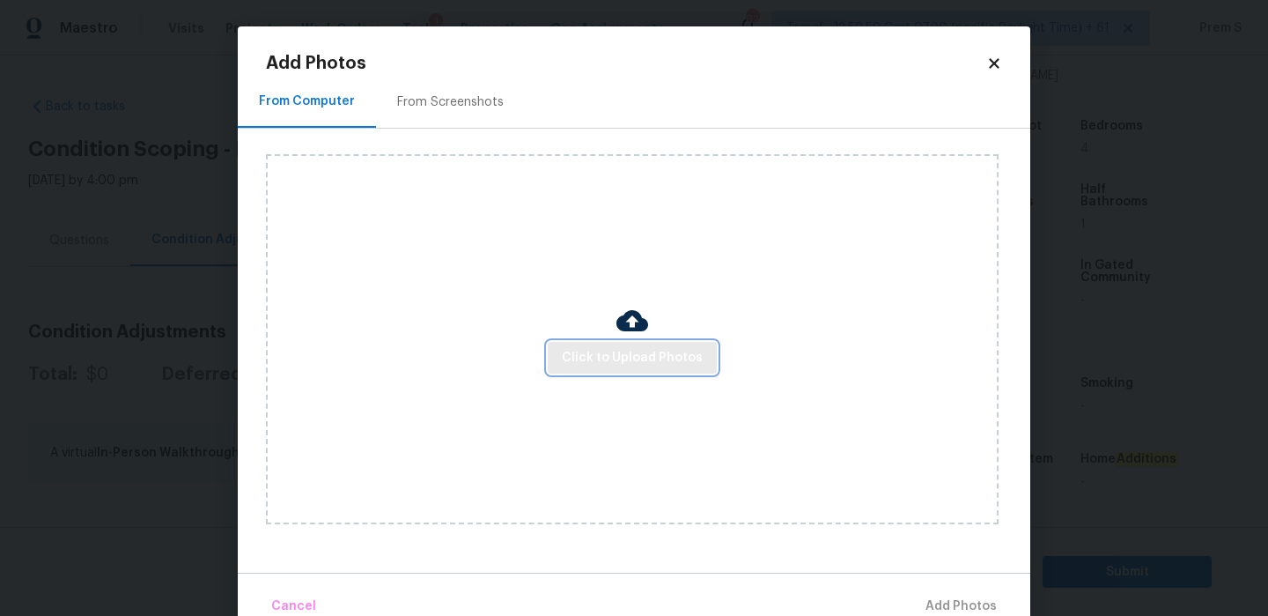
click at [610, 347] on span "Click to Upload Photos" at bounding box center [632, 358] width 141 height 22
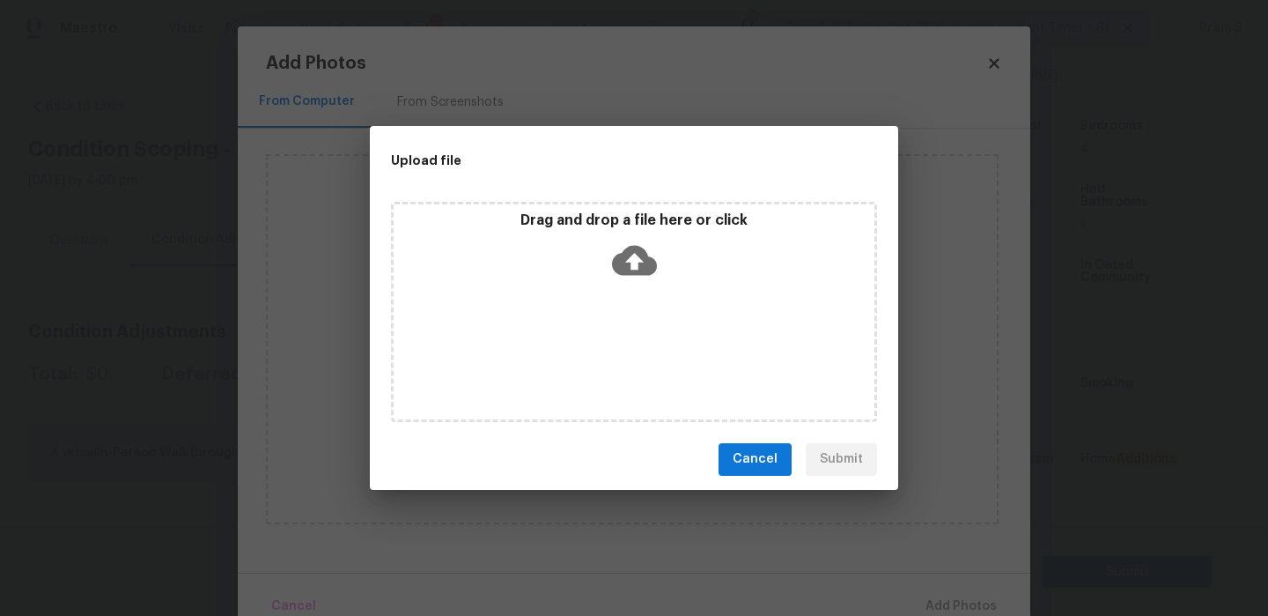
click at [622, 244] on icon at bounding box center [634, 260] width 45 height 45
